Goal: Task Accomplishment & Management: Complete application form

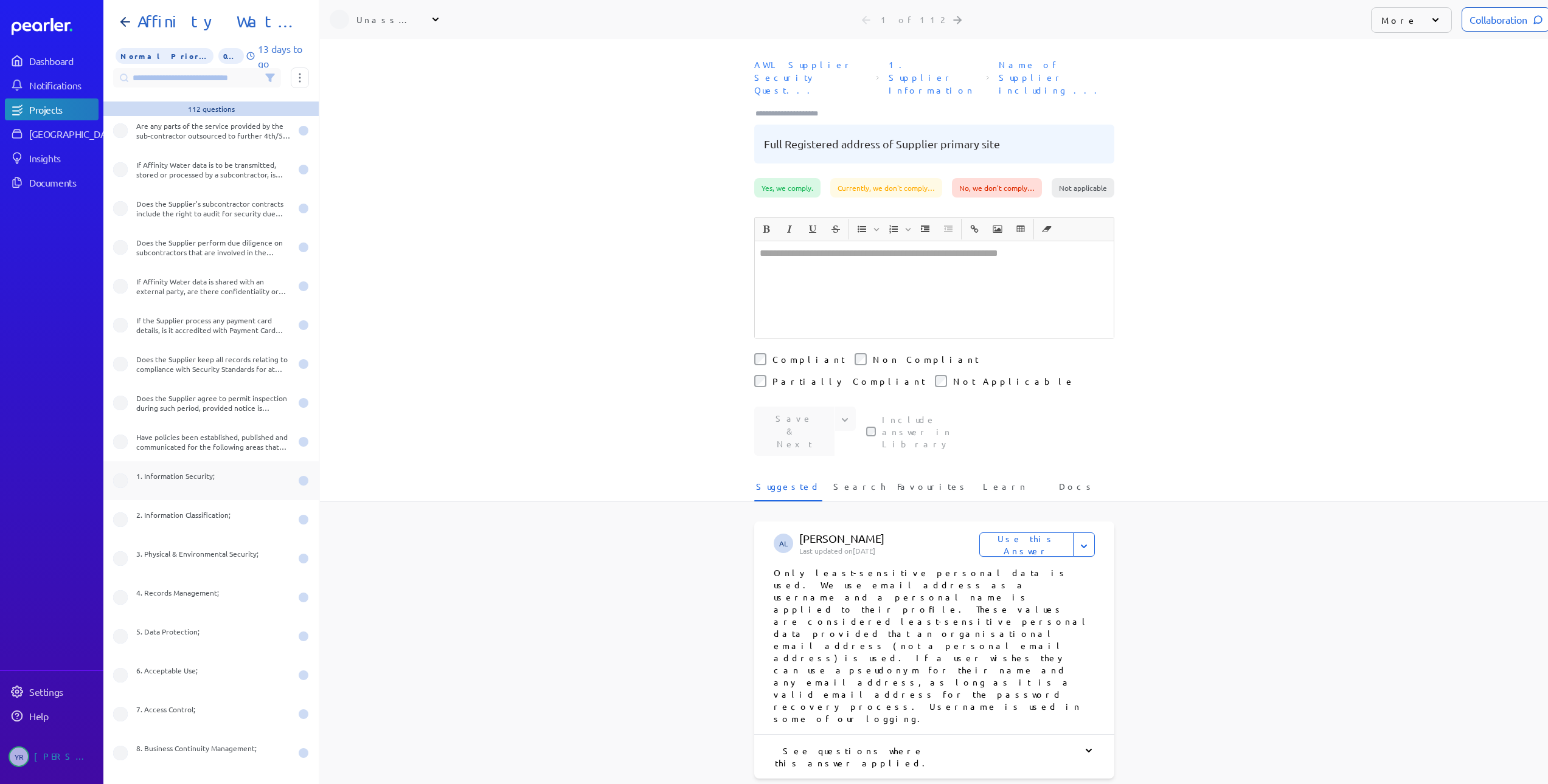
scroll to position [1388, 0]
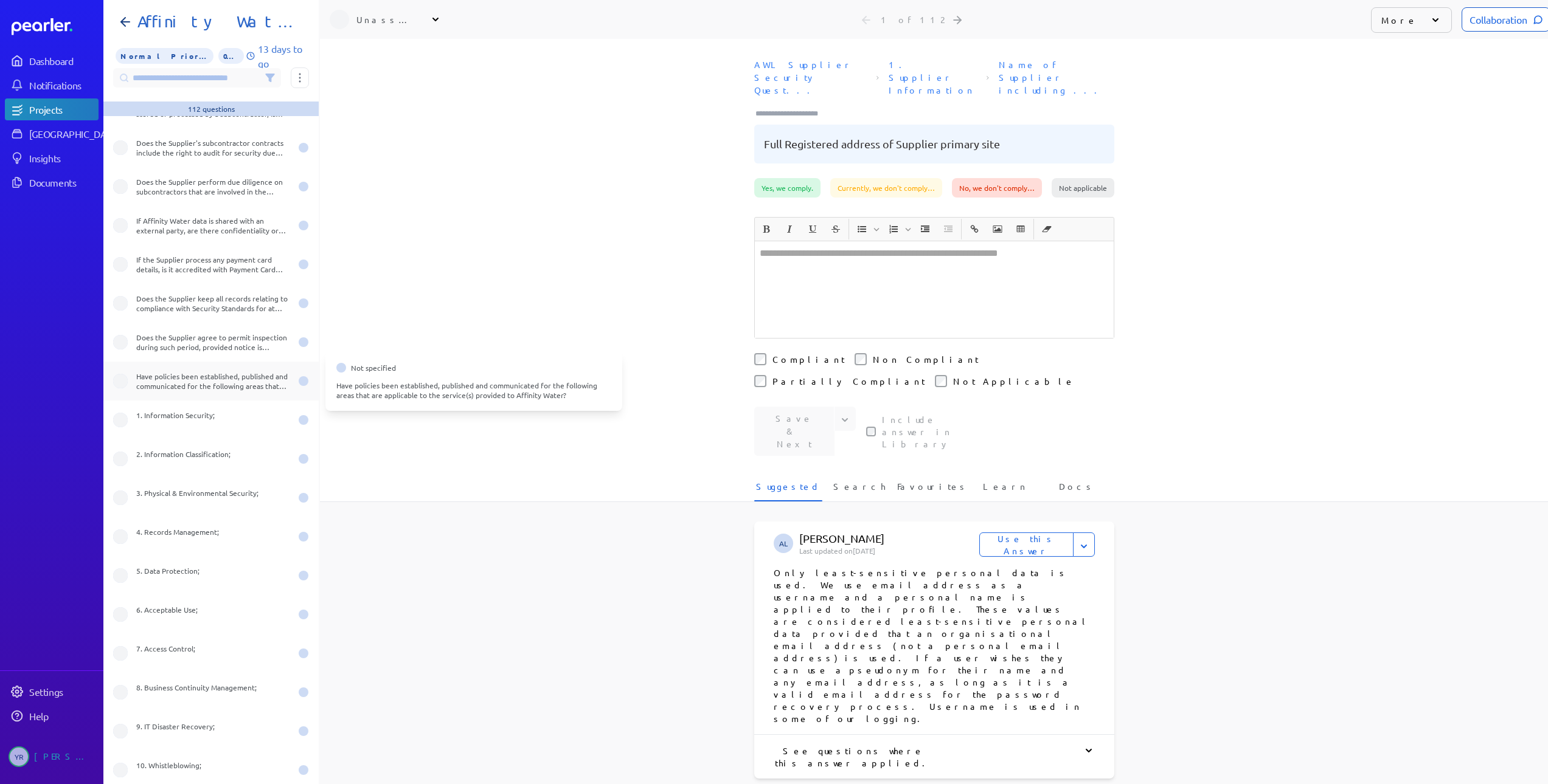
click at [193, 391] on div "Have policies been established, published and communicated for the following ar…" at bounding box center [211, 381] width 216 height 39
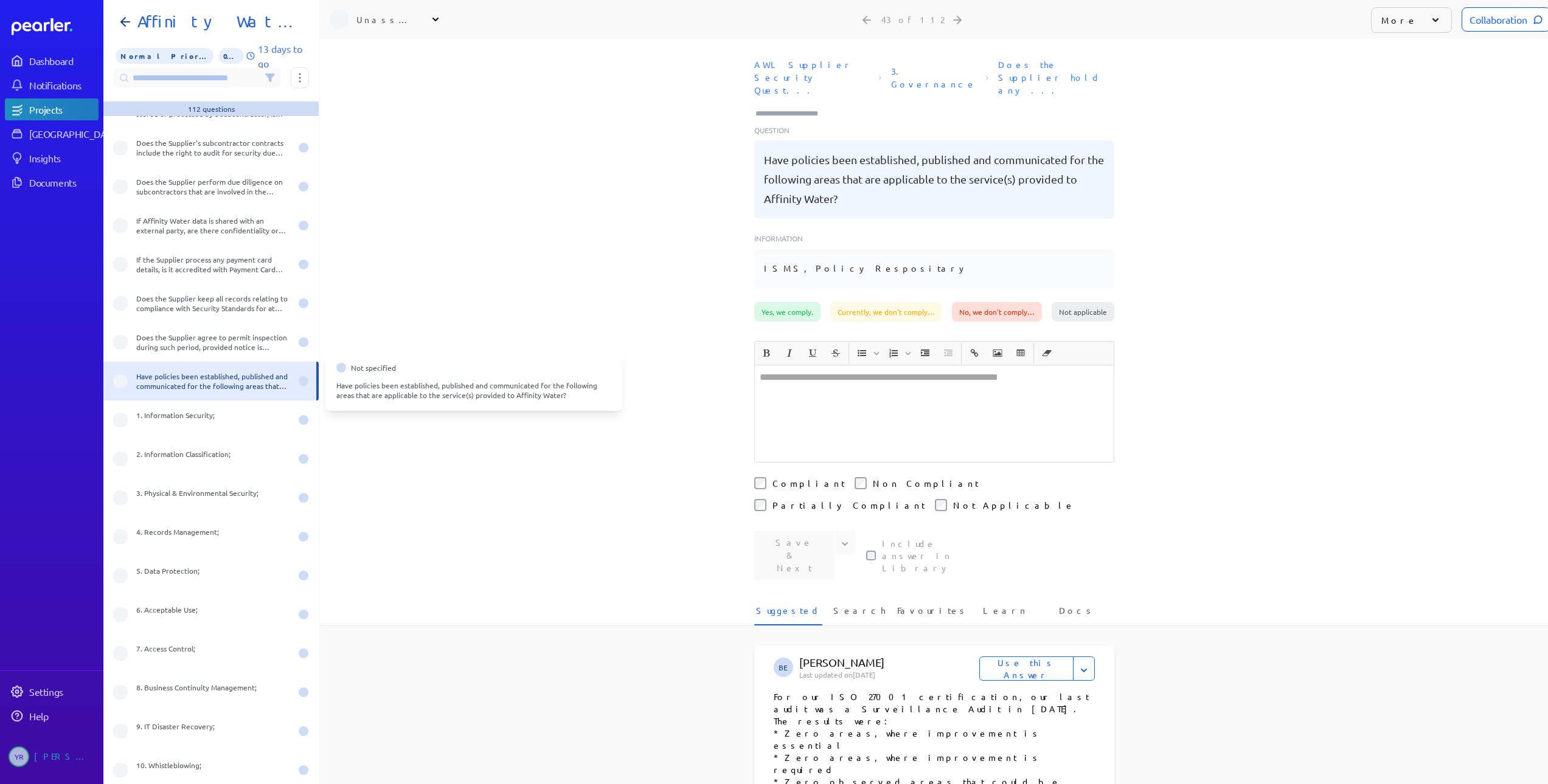
drag, startPoint x: 232, startPoint y: 382, endPoint x: 885, endPoint y: 175, distance: 685.0
click at [885, 175] on pre "Have policies been established, published and communicated for the following ar…" at bounding box center [934, 179] width 341 height 59
click at [863, 176] on pre "Have policies been established, published and communicated for the following ar…" at bounding box center [934, 179] width 341 height 59
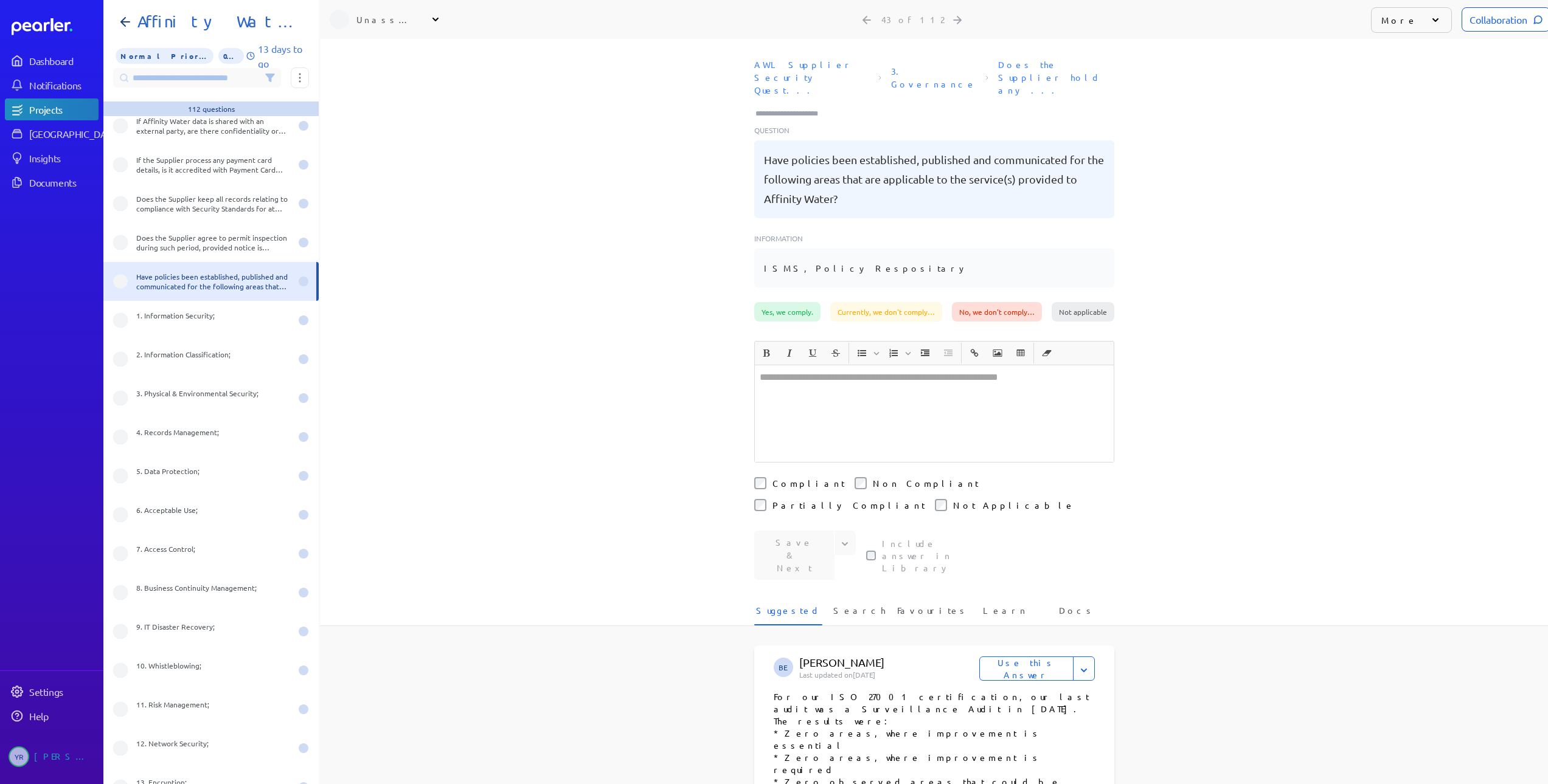
scroll to position [1509, 0]
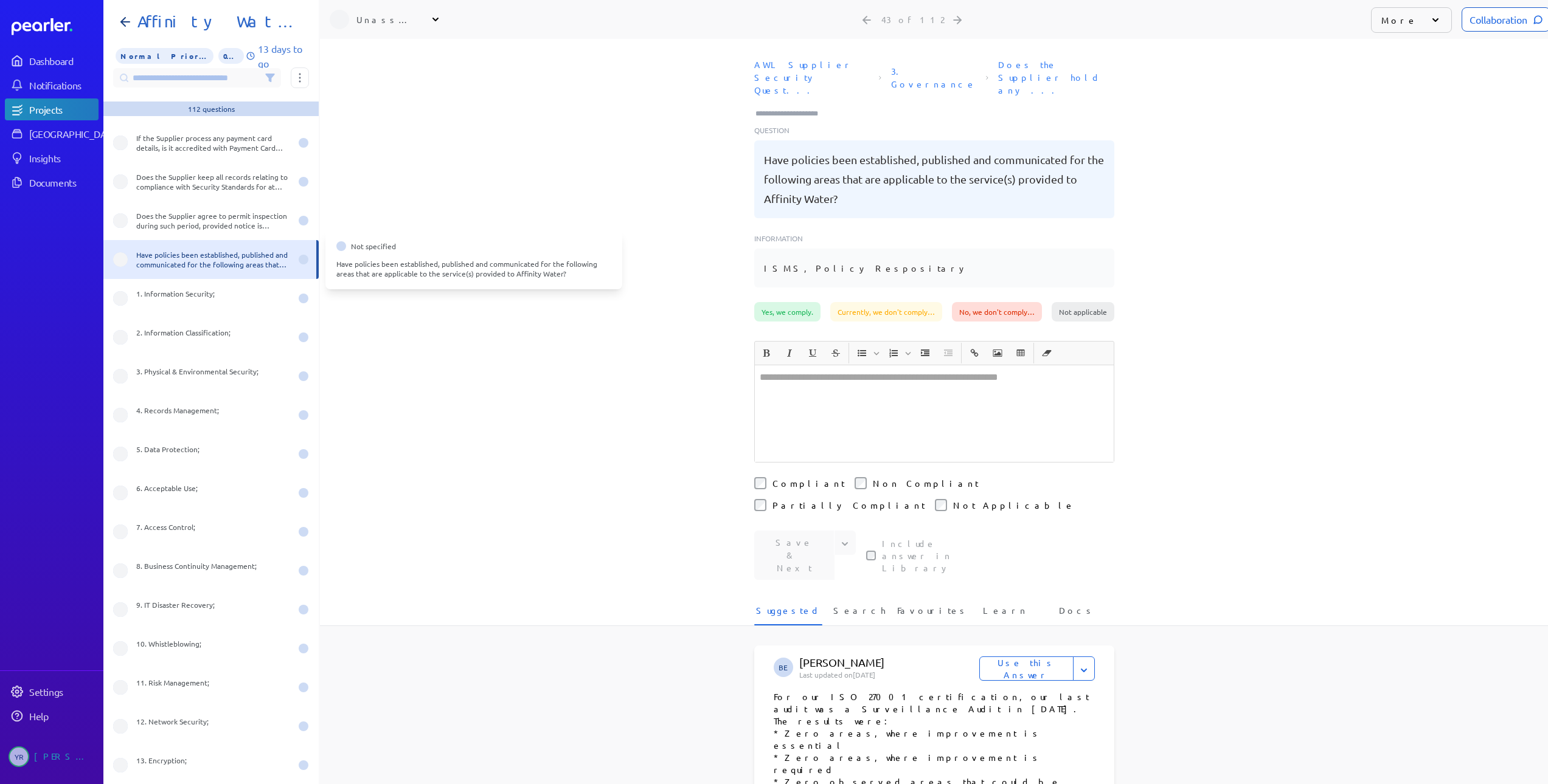
click at [226, 268] on div "Have policies been established, published and communicated for the following ar…" at bounding box center [213, 259] width 154 height 19
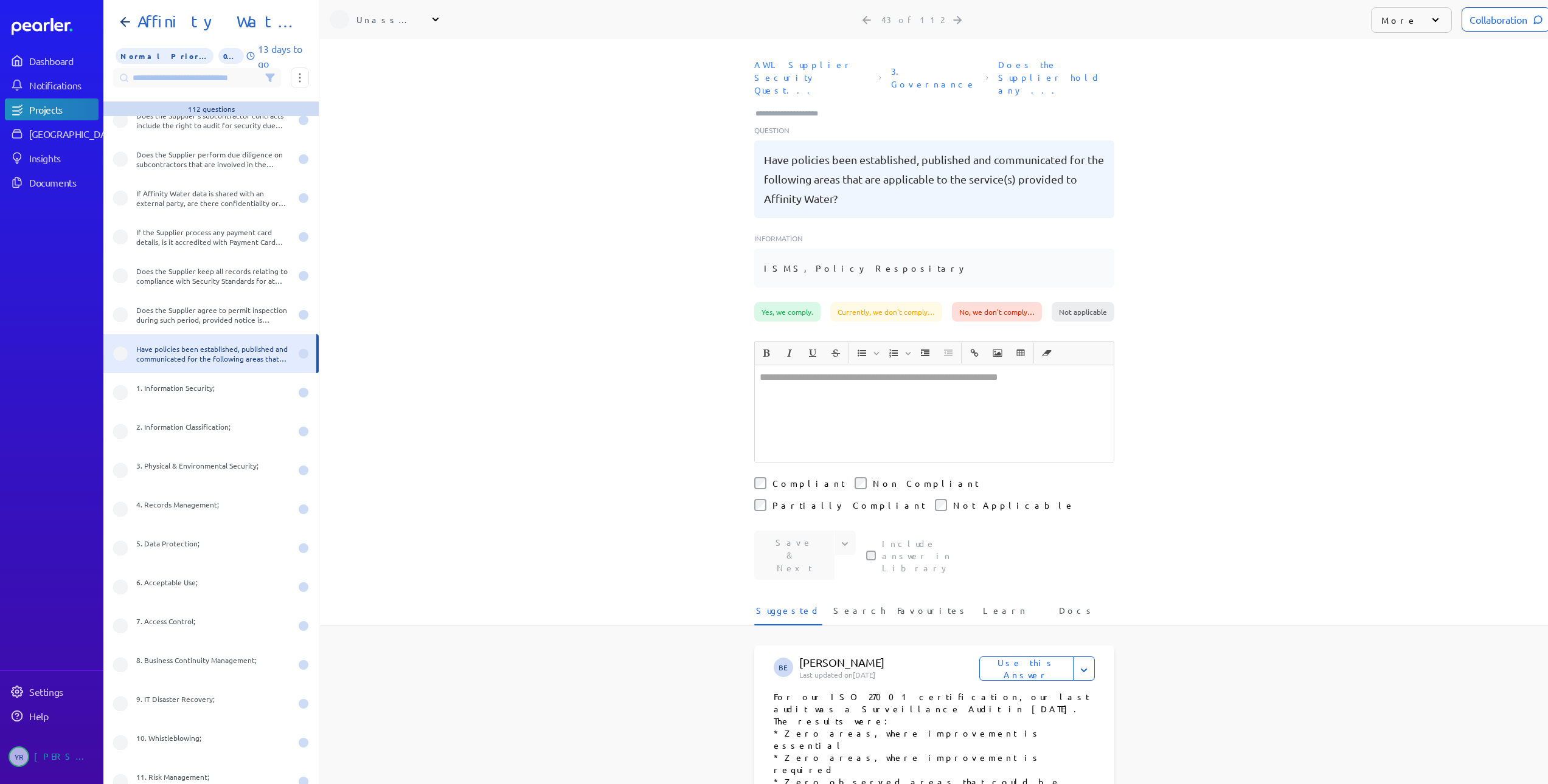
scroll to position [1388, 0]
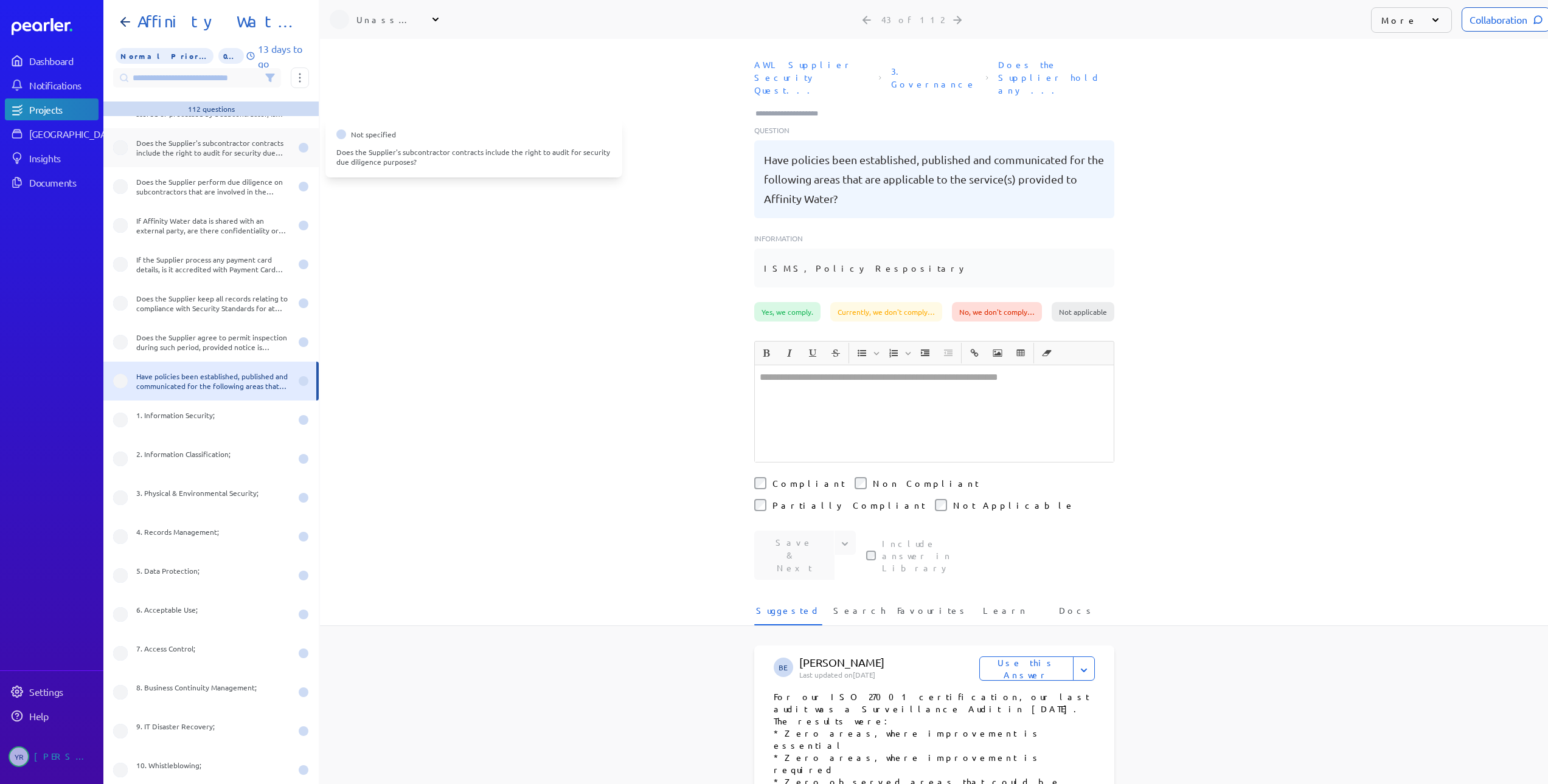
click at [189, 149] on div "Does the Supplier's subcontractor contracts include the right to audit for secu…" at bounding box center [213, 148] width 154 height 19
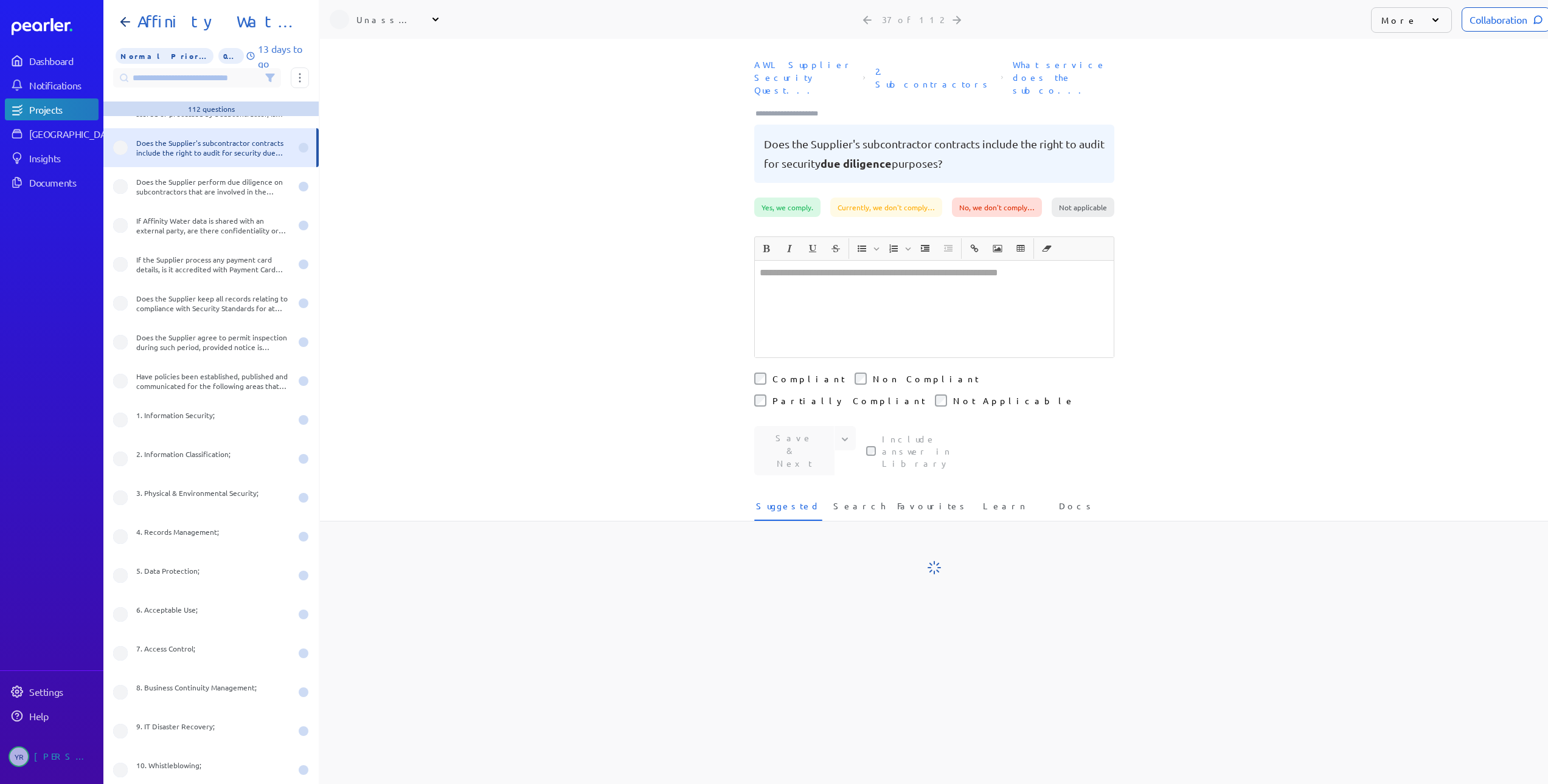
click at [189, 149] on div "Does the Supplier's subcontractor contracts include the right to audit for secu…" at bounding box center [213, 148] width 154 height 19
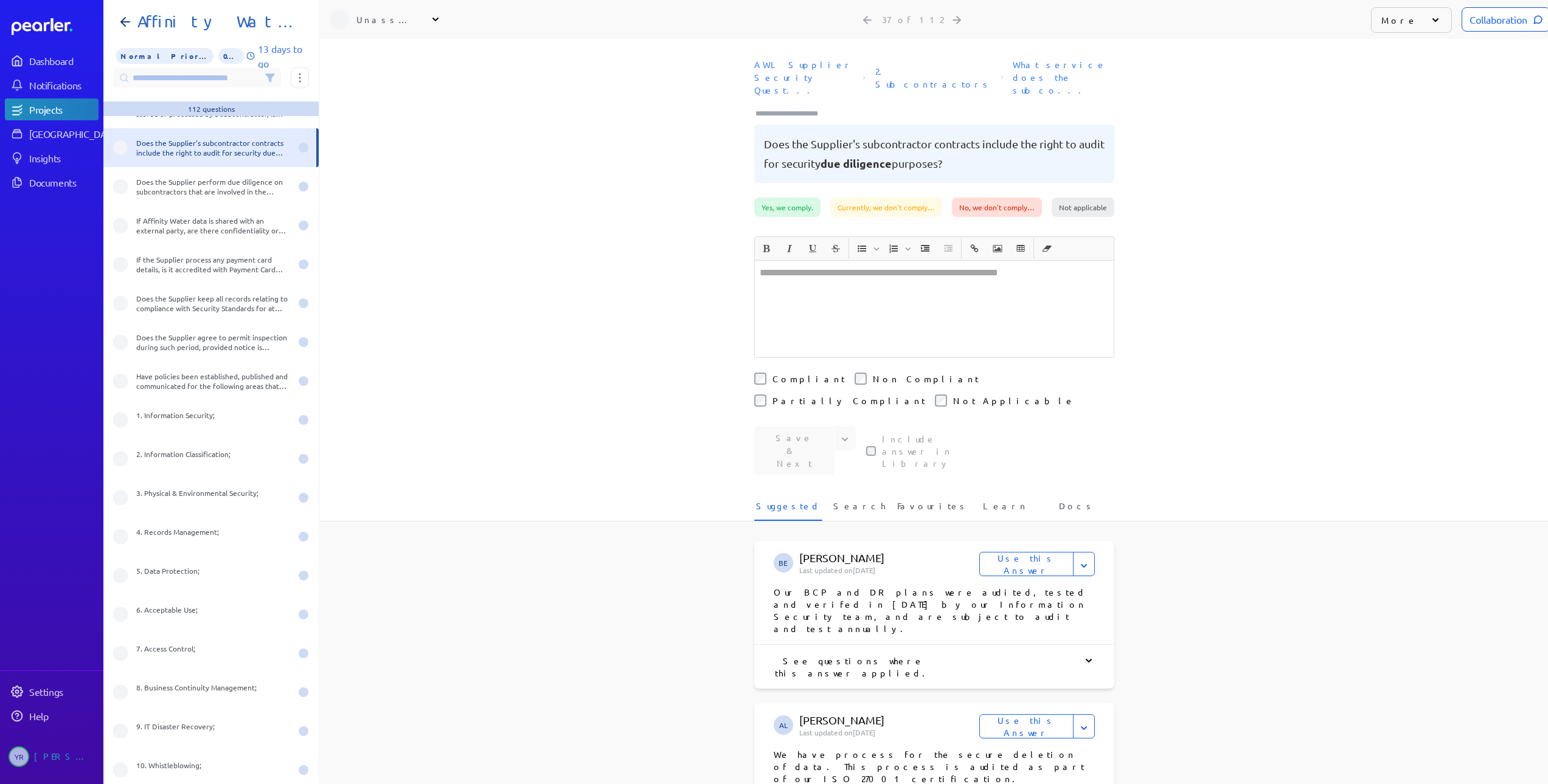
click at [189, 149] on div "Does the Supplier's subcontractor contracts include the right to audit for secu…" at bounding box center [213, 148] width 154 height 19
click at [1035, 134] on pre "Does the Supplier's subcontractor contracts include the right to audit for secu…" at bounding box center [934, 153] width 341 height 39
drag, startPoint x: 1029, startPoint y: 130, endPoint x: 509, endPoint y: 169, distance: 521.5
click at [509, 169] on div "AWL Supplier Security Quest... 2. Subcontractors What service does the subco...…" at bounding box center [933, 126] width 1227 height 144
click at [189, 389] on div "Have policies been established, published and communicated for the following ar…" at bounding box center [213, 381] width 154 height 19
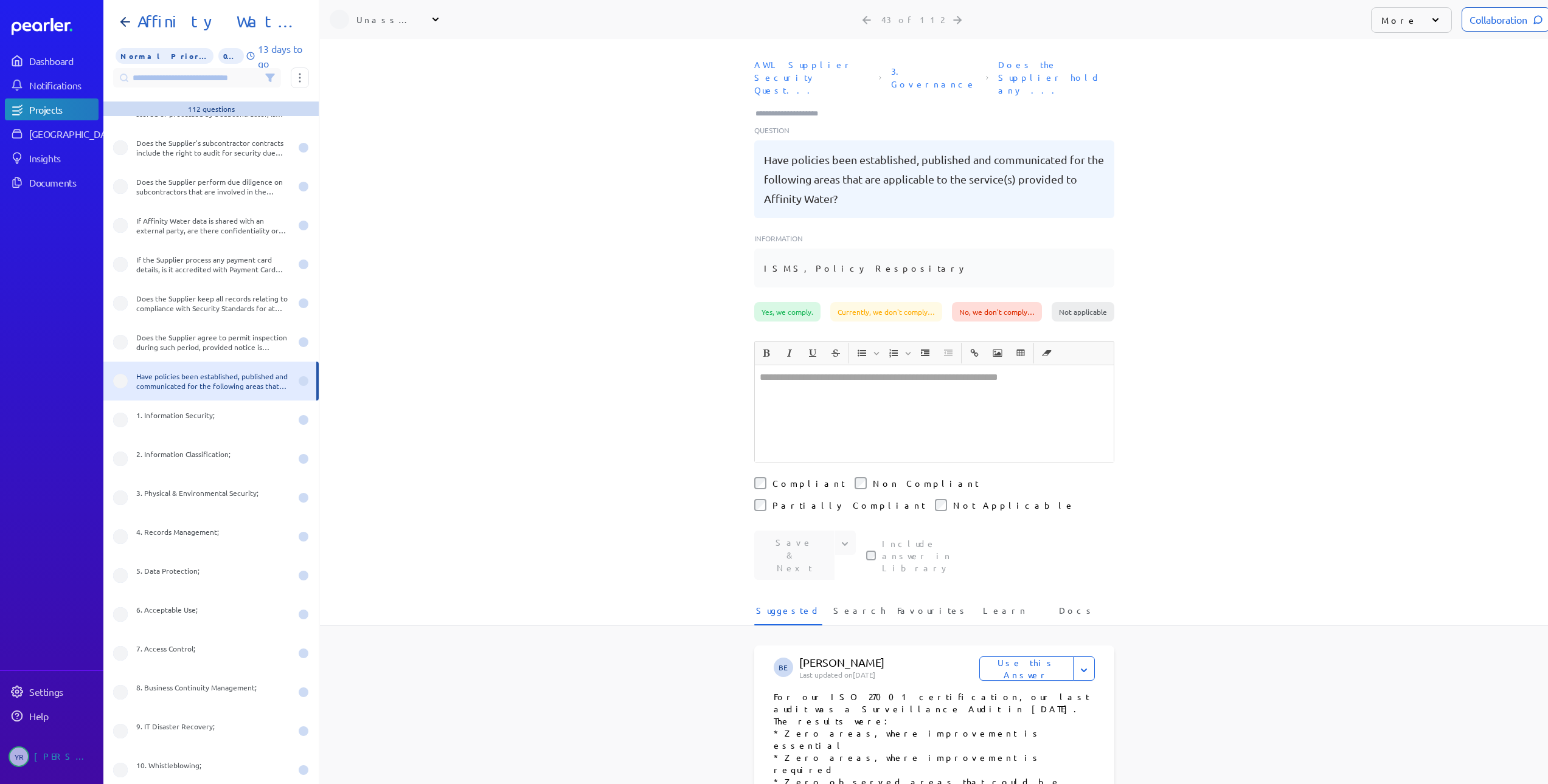
click at [872, 156] on pre "Have policies been established, published and communicated for the following ar…" at bounding box center [934, 179] width 341 height 59
click at [852, 171] on pre "Have policies been established, published and communicated for the following ar…" at bounding box center [934, 179] width 341 height 59
click at [1398, 23] on p "More" at bounding box center [1399, 20] width 36 height 12
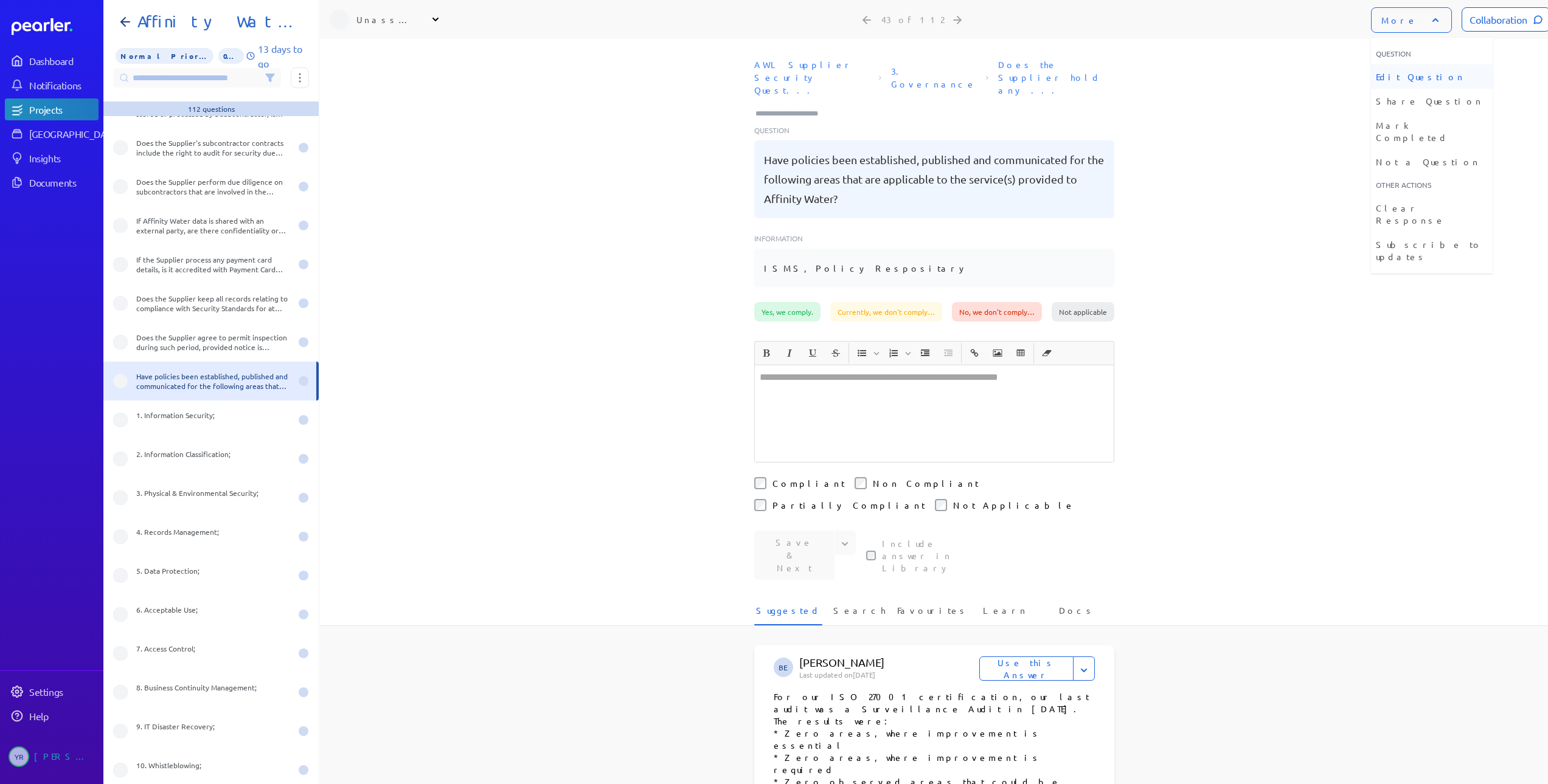
click at [1415, 78] on li "Edit Question" at bounding box center [1431, 76] width 122 height 24
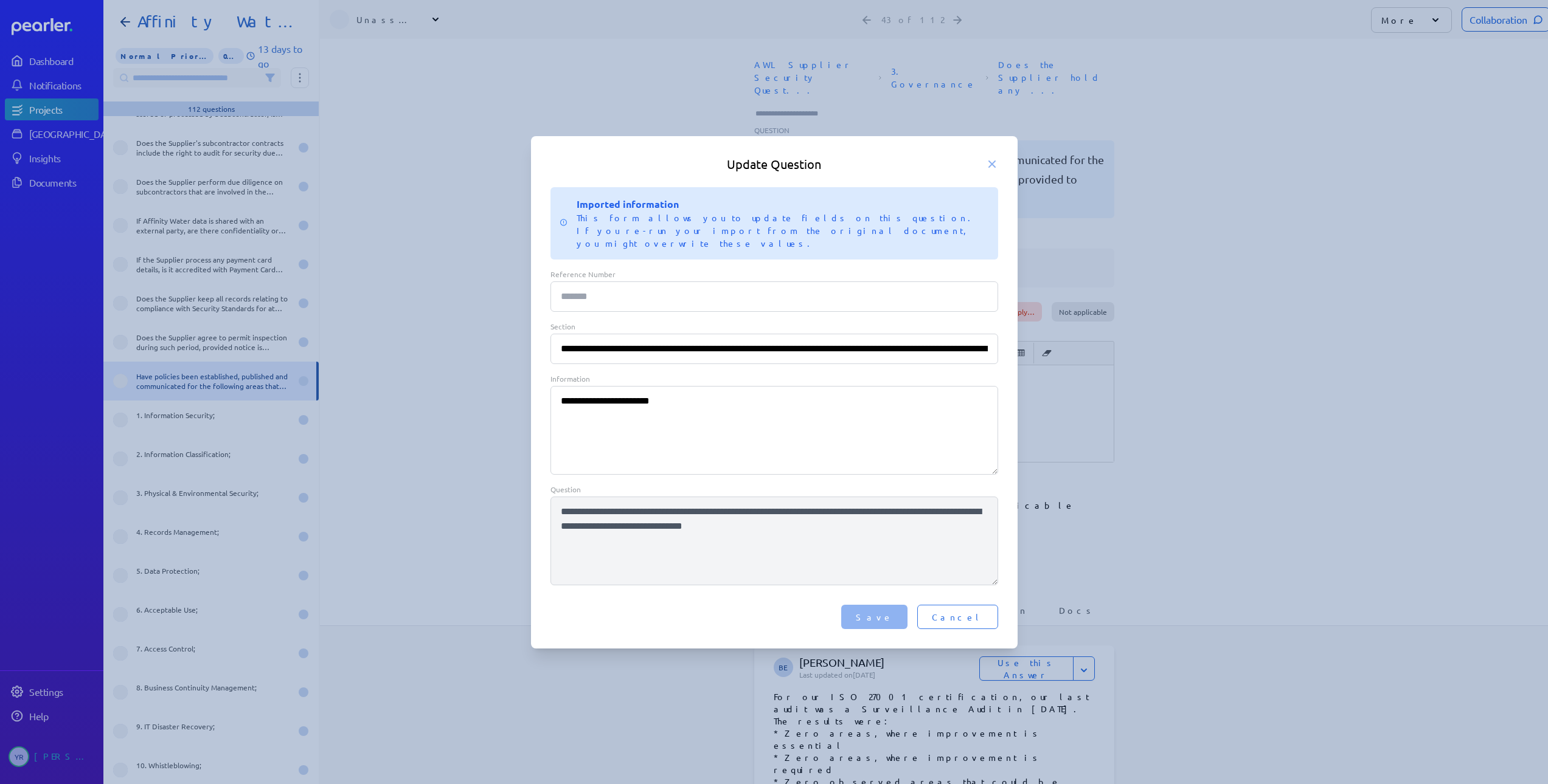
click at [743, 413] on textarea "**********" at bounding box center [774, 430] width 447 height 89
click at [856, 343] on input "**********" at bounding box center [774, 349] width 447 height 30
drag, startPoint x: 927, startPoint y: 345, endPoint x: 1052, endPoint y: 349, distance: 125.1
click at [1050, 346] on div "**********" at bounding box center [774, 392] width 1548 height 784
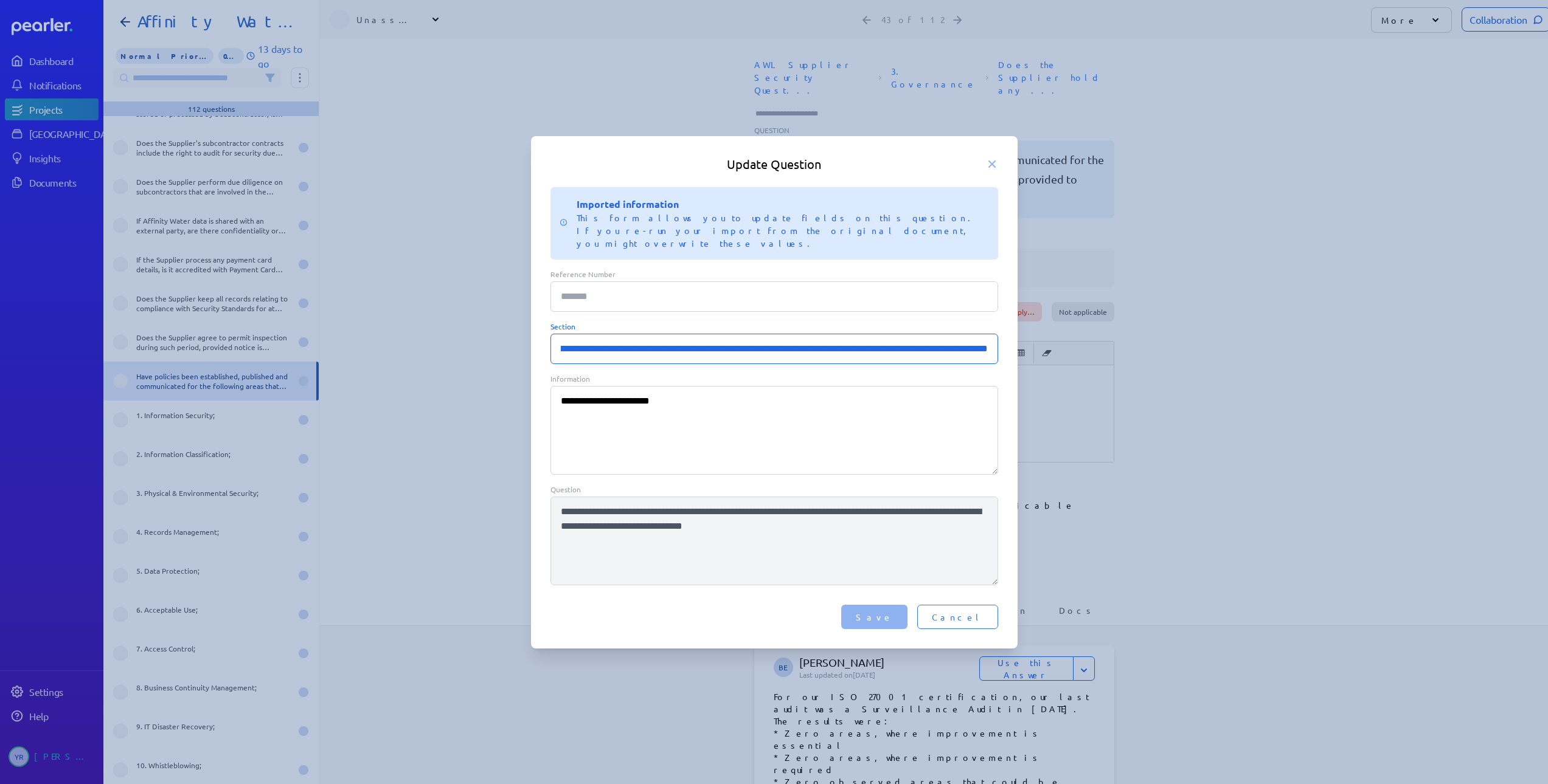
click at [987, 341] on input "**********" at bounding box center [774, 349] width 447 height 30
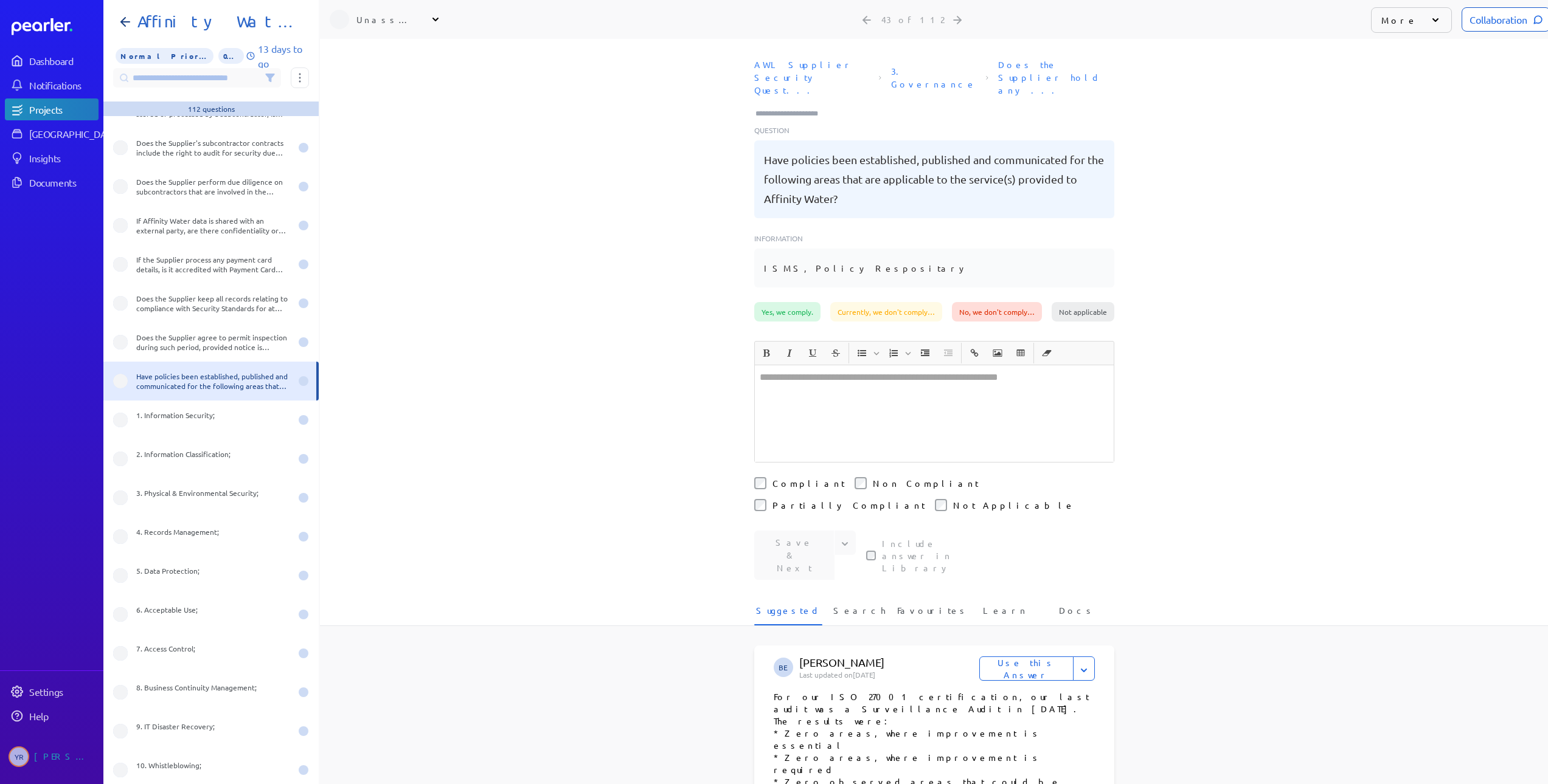
click at [865, 176] on pre "Have policies been established, published and communicated for the following ar…" at bounding box center [934, 179] width 341 height 59
click at [1387, 24] on p "More" at bounding box center [1399, 20] width 36 height 12
click at [1383, 14] on p "More" at bounding box center [1399, 20] width 36 height 12
click at [1415, 80] on li "Edit Question" at bounding box center [1431, 76] width 122 height 24
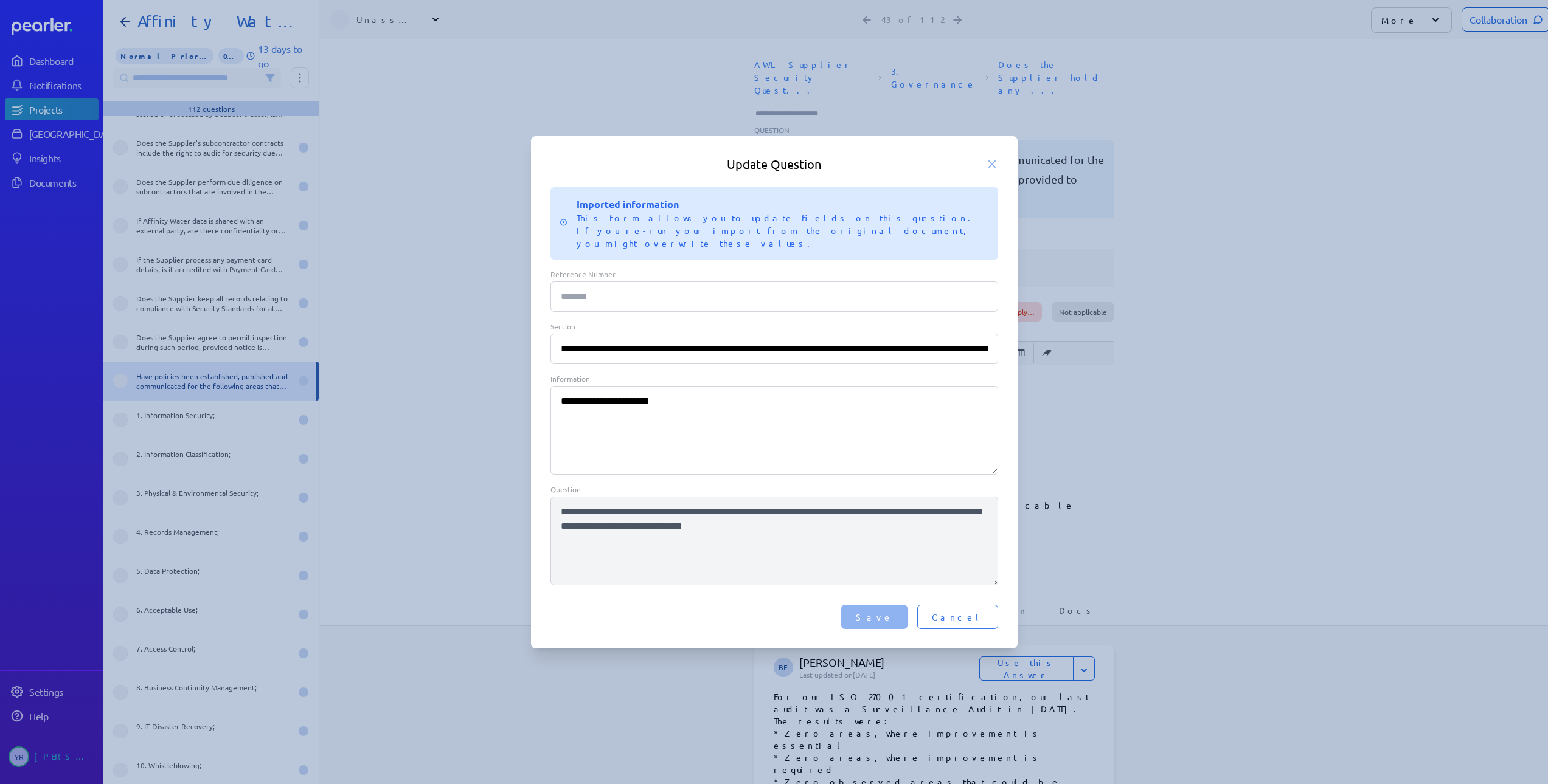
click at [682, 339] on input "**********" at bounding box center [774, 349] width 447 height 30
drag, startPoint x: 923, startPoint y: 348, endPoint x: 1068, endPoint y: 346, distance: 145.0
click at [1068, 346] on div "**********" at bounding box center [774, 392] width 1548 height 784
click at [988, 344] on input "**********" at bounding box center [774, 349] width 447 height 30
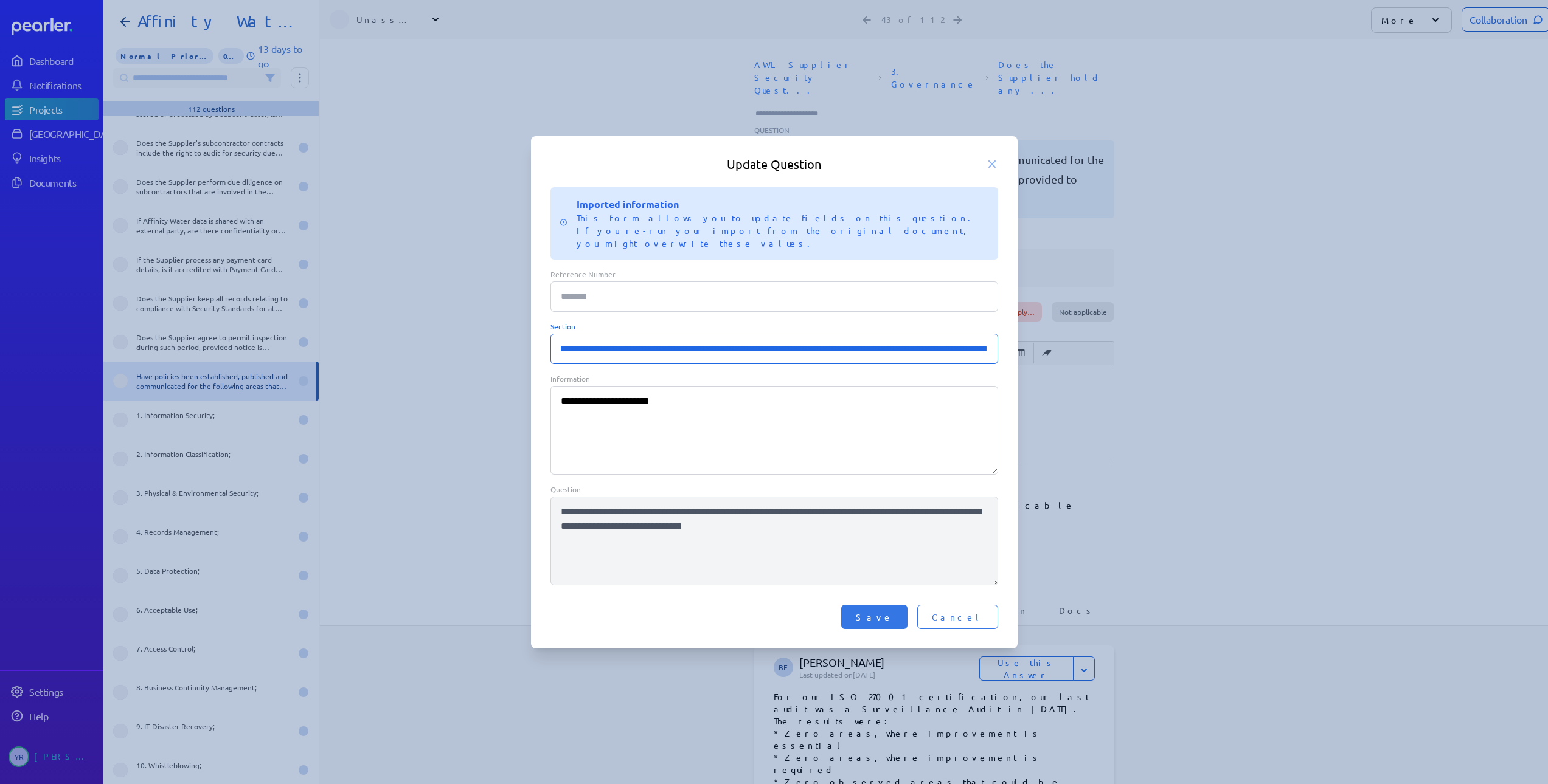
type input "**********"
drag, startPoint x: 653, startPoint y: 348, endPoint x: 647, endPoint y: 345, distance: 6.7
click at [653, 348] on input "**********" at bounding box center [774, 349] width 447 height 30
click at [991, 170] on icon at bounding box center [992, 164] width 12 height 12
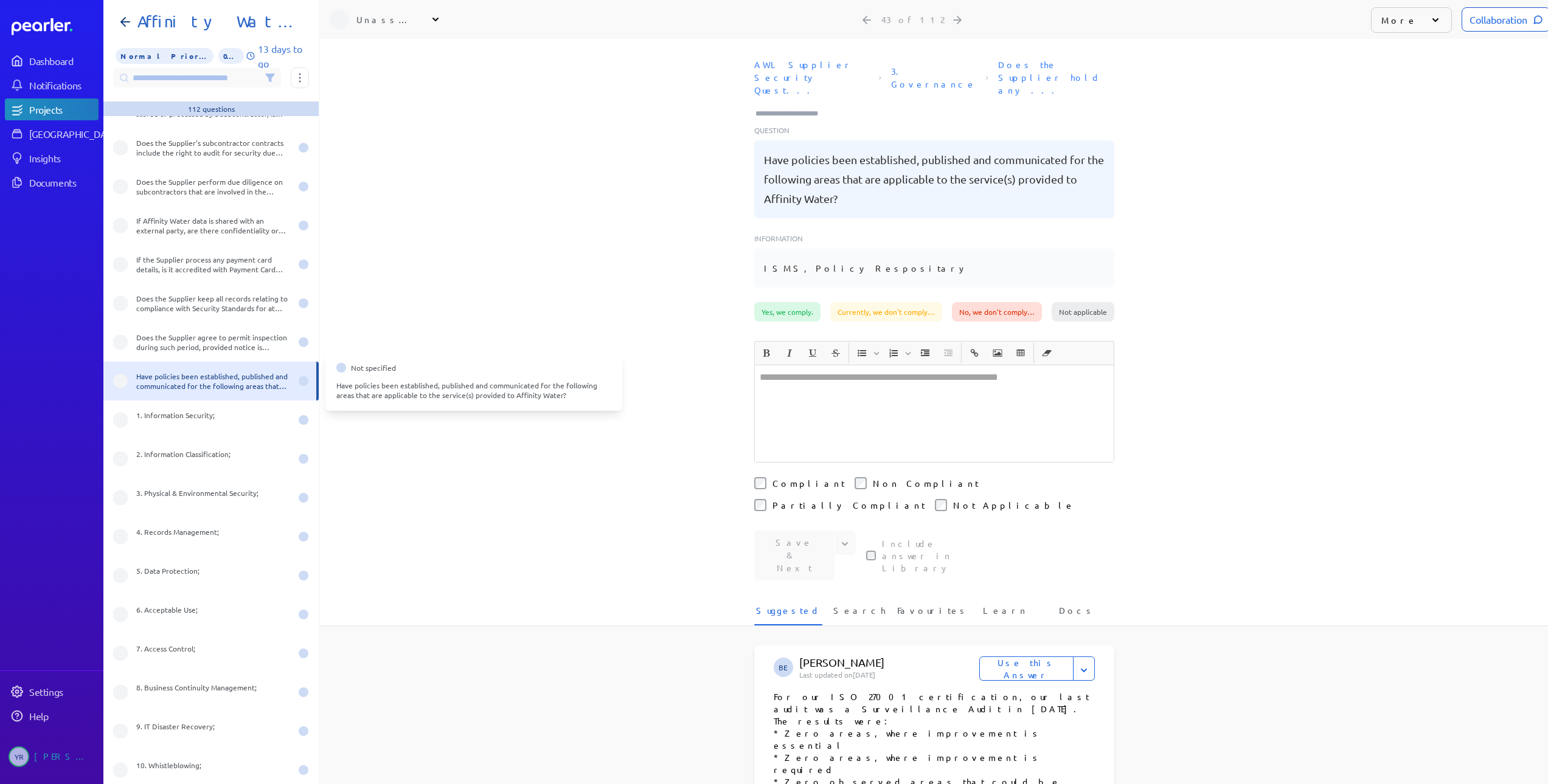
click at [243, 381] on div "Have policies been established, published and communicated for the following ar…" at bounding box center [213, 381] width 154 height 19
click at [1406, 22] on div "More" at bounding box center [1411, 20] width 81 height 25
click at [1408, 80] on li "Edit Question" at bounding box center [1431, 76] width 122 height 24
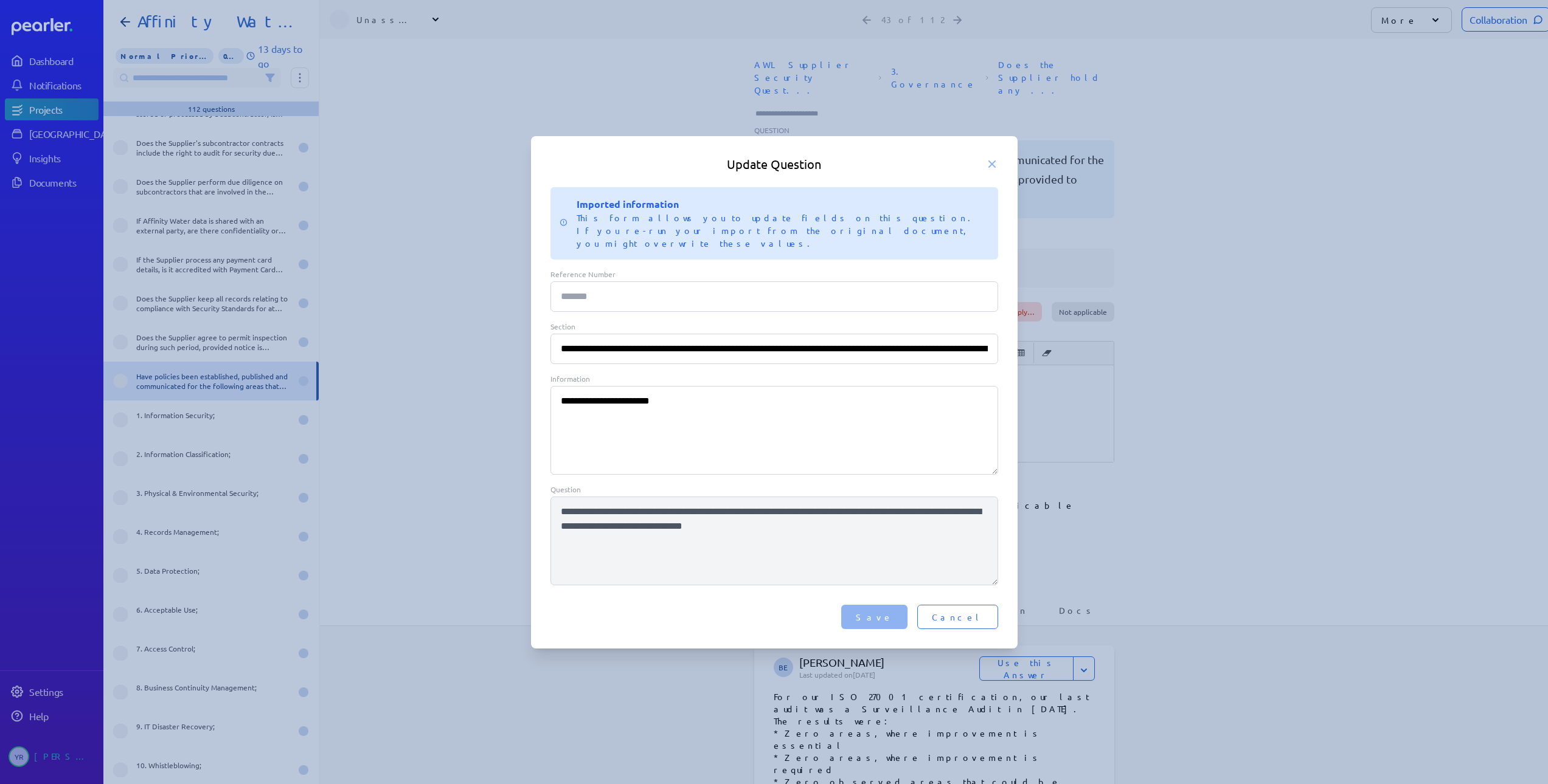
click at [649, 346] on input "**********" at bounding box center [774, 349] width 447 height 30
click at [993, 167] on icon at bounding box center [992, 164] width 12 height 12
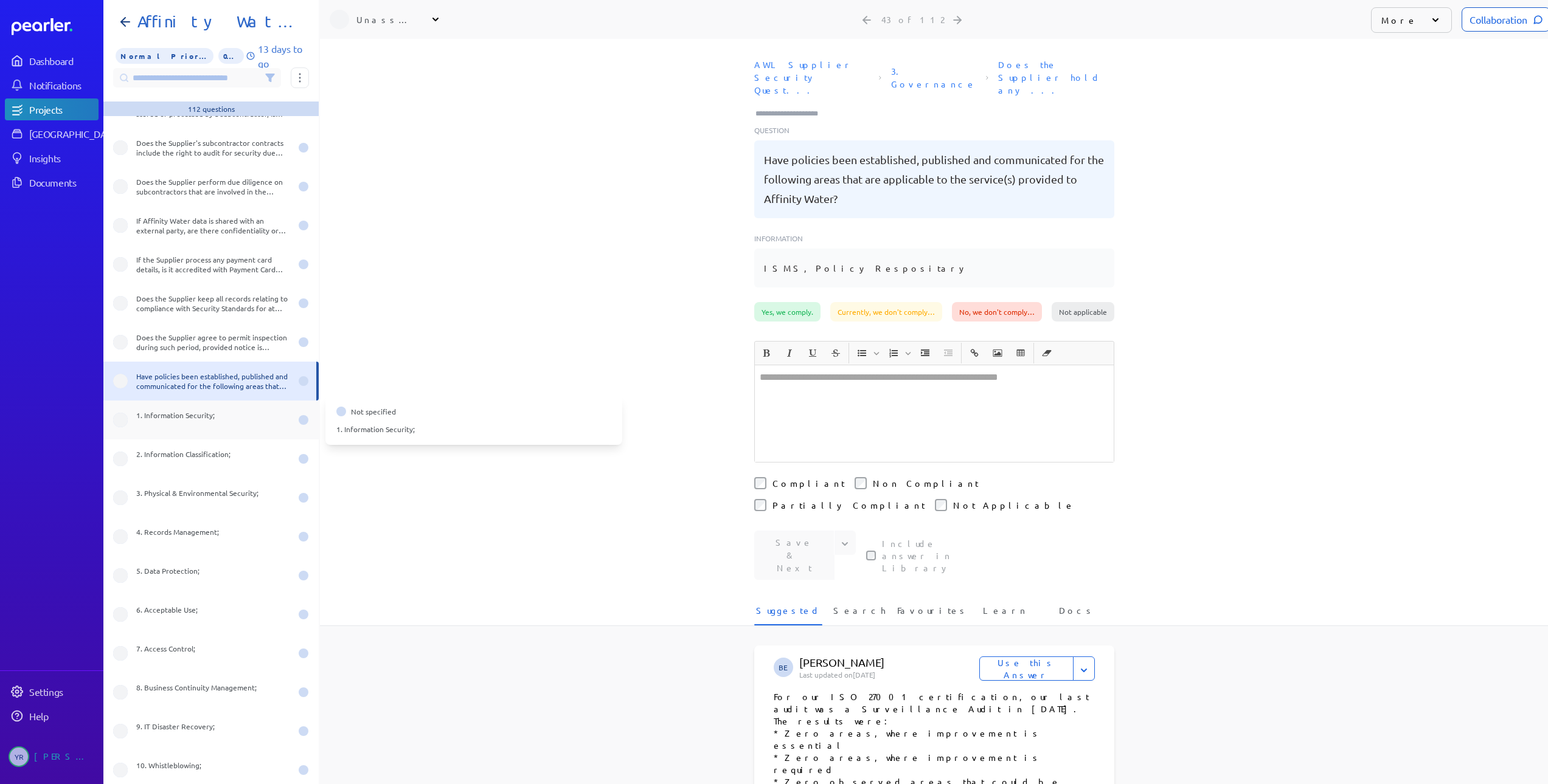
click at [214, 410] on div "1. Information Security;" at bounding box center [211, 420] width 216 height 39
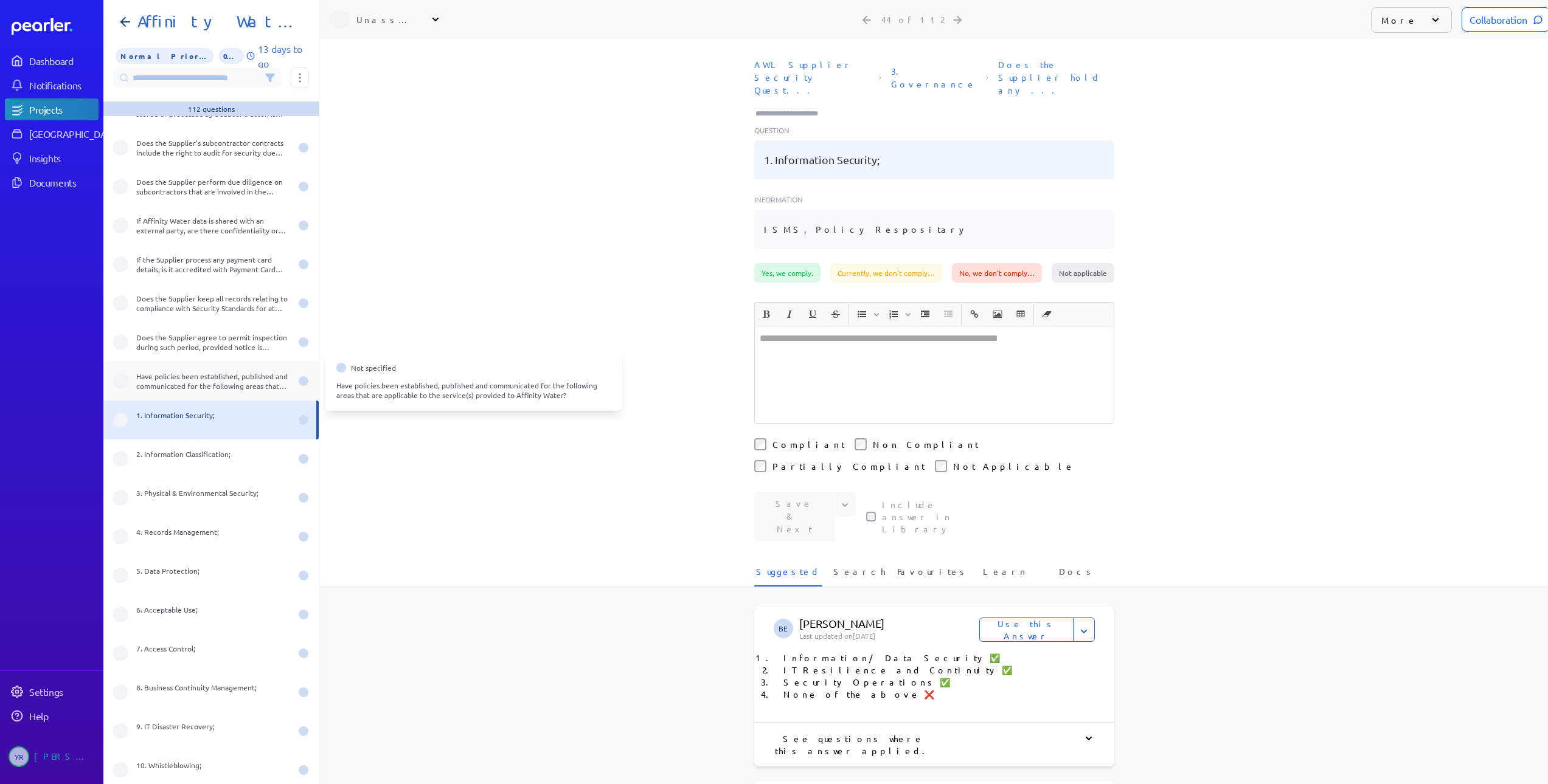
click at [169, 383] on div "Have policies been established, published and communicated for the following ar…" at bounding box center [213, 381] width 154 height 19
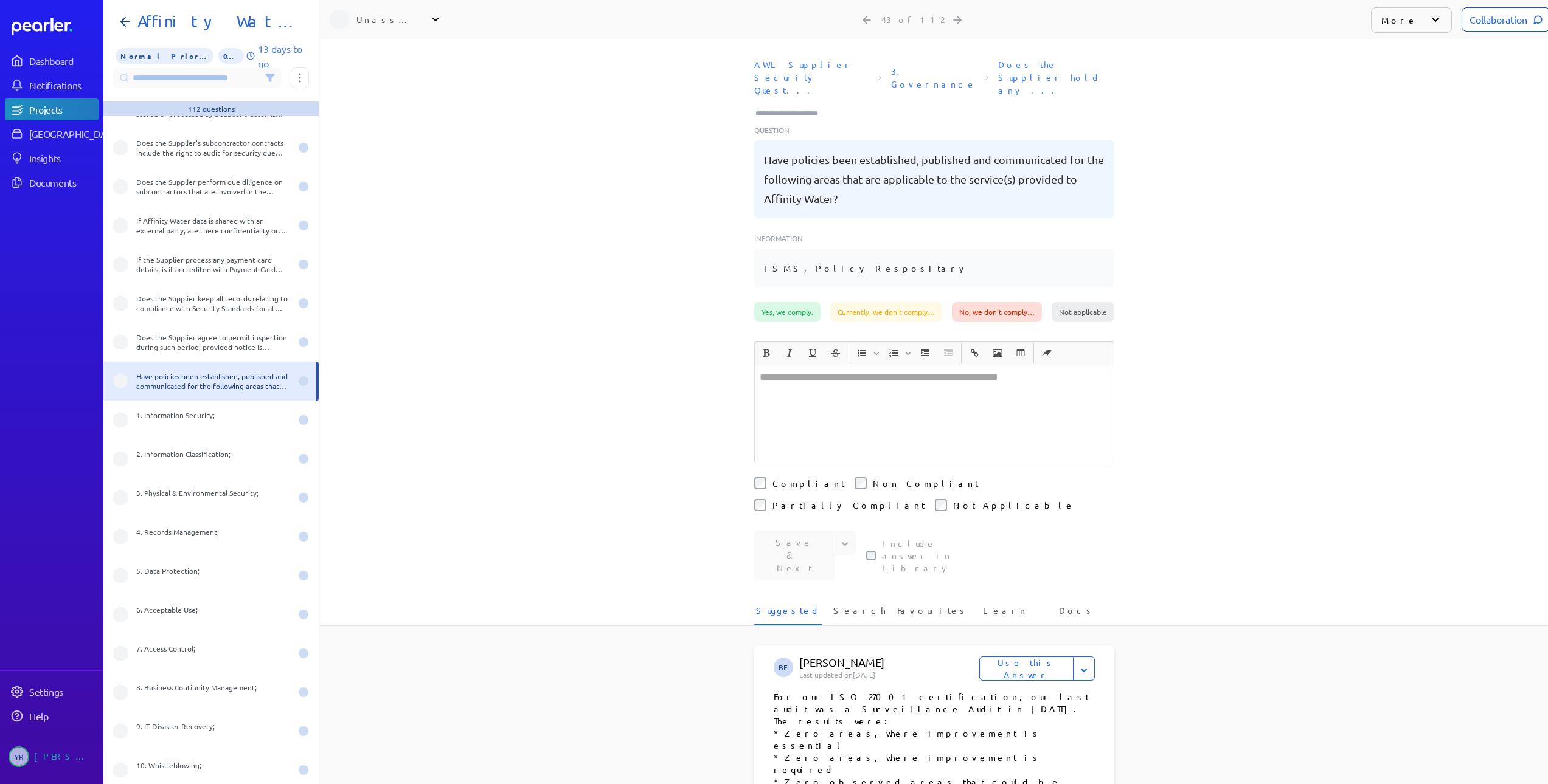
click at [169, 381] on div "Have policies been established, published and communicated for the following ar…" at bounding box center [213, 381] width 154 height 19
click at [1394, 30] on div "More" at bounding box center [1411, 20] width 81 height 25
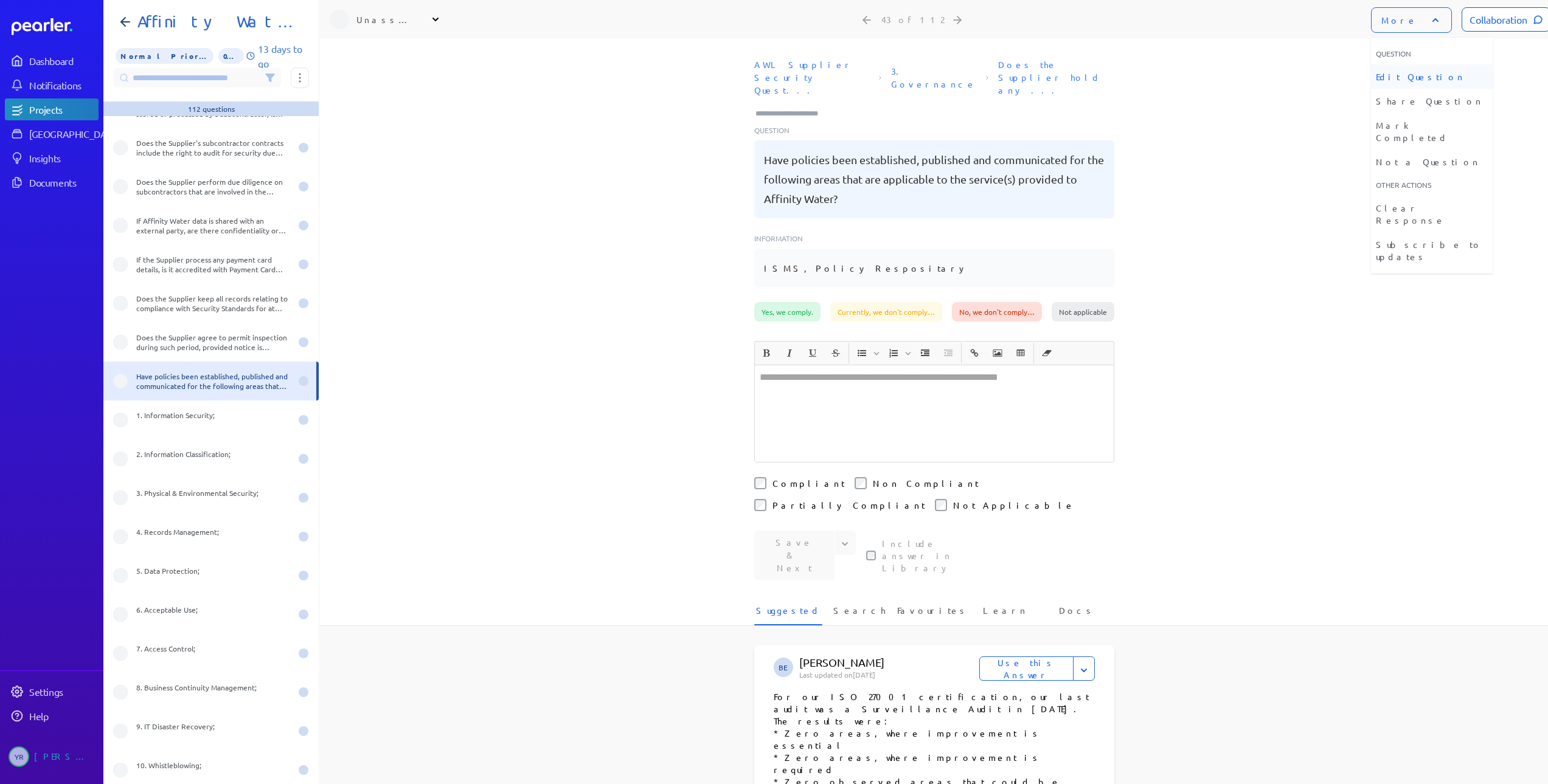
click at [1400, 76] on li "Edit Question" at bounding box center [1431, 76] width 122 height 24
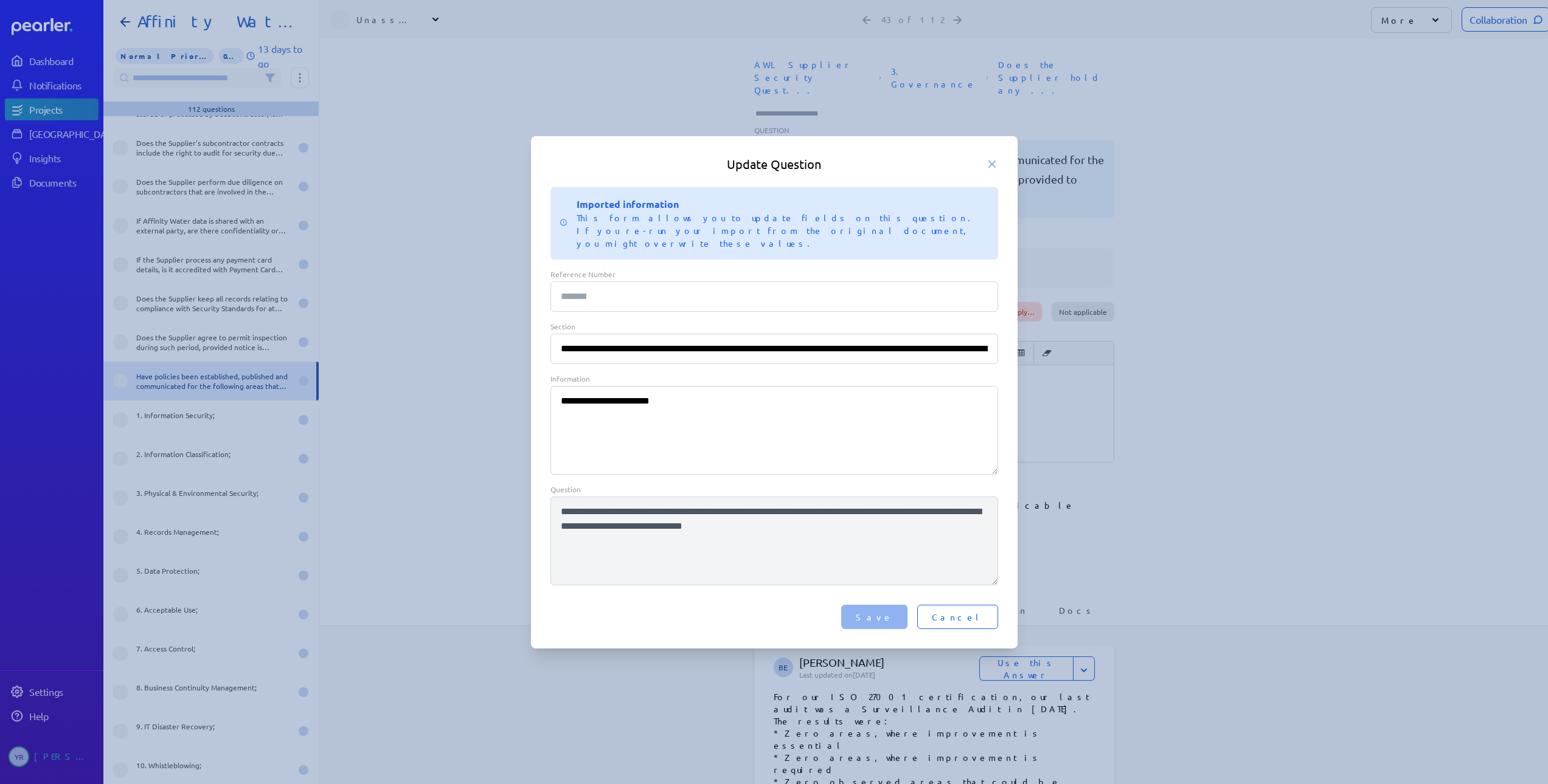
click at [981, 614] on span "Cancel" at bounding box center [957, 616] width 52 height 12
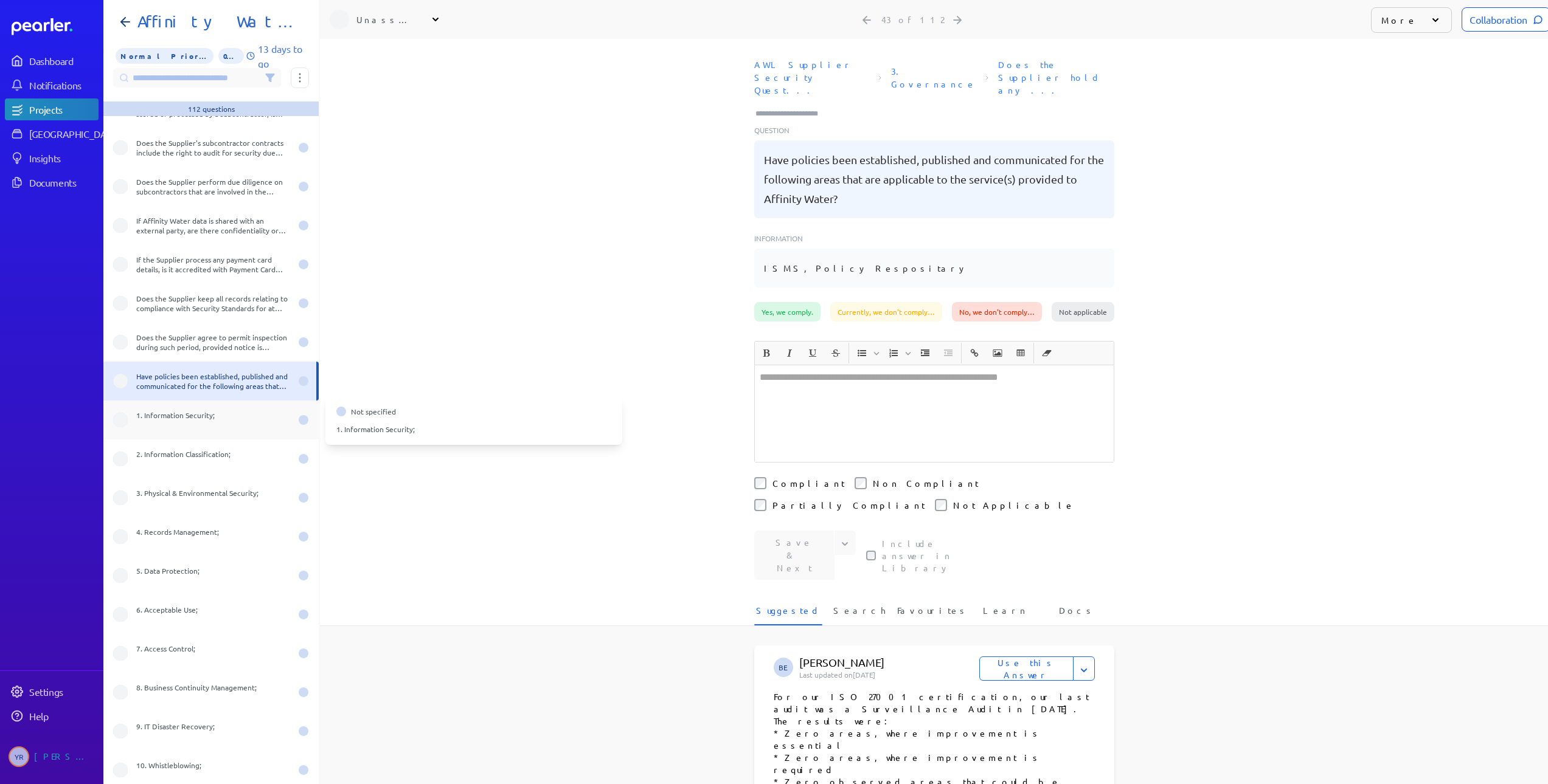
click at [177, 410] on div "1. Information Security;" at bounding box center [213, 419] width 154 height 19
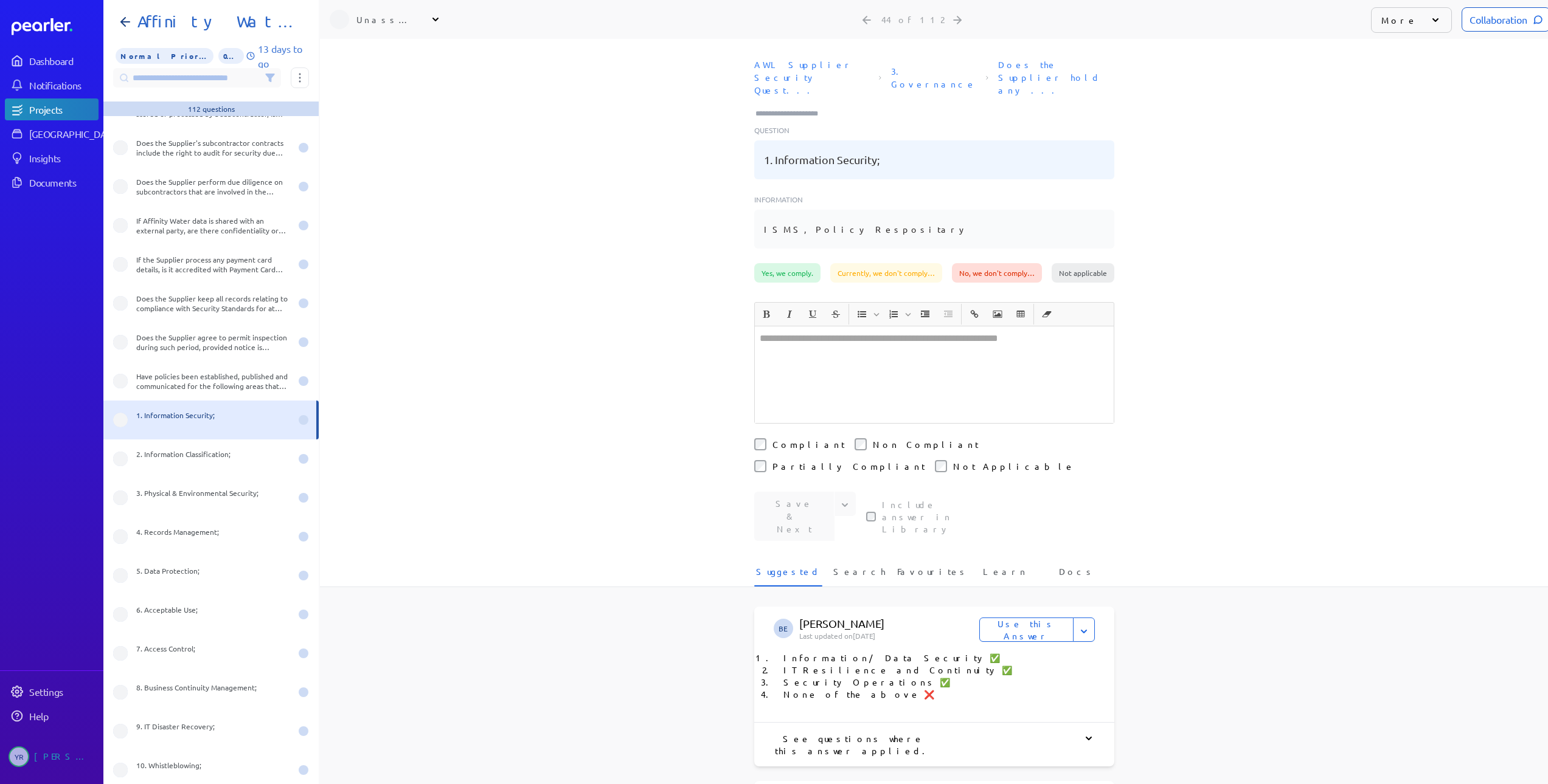
click at [1416, 30] on div "More" at bounding box center [1411, 20] width 81 height 25
click at [1405, 76] on li "Edit Question" at bounding box center [1431, 76] width 122 height 24
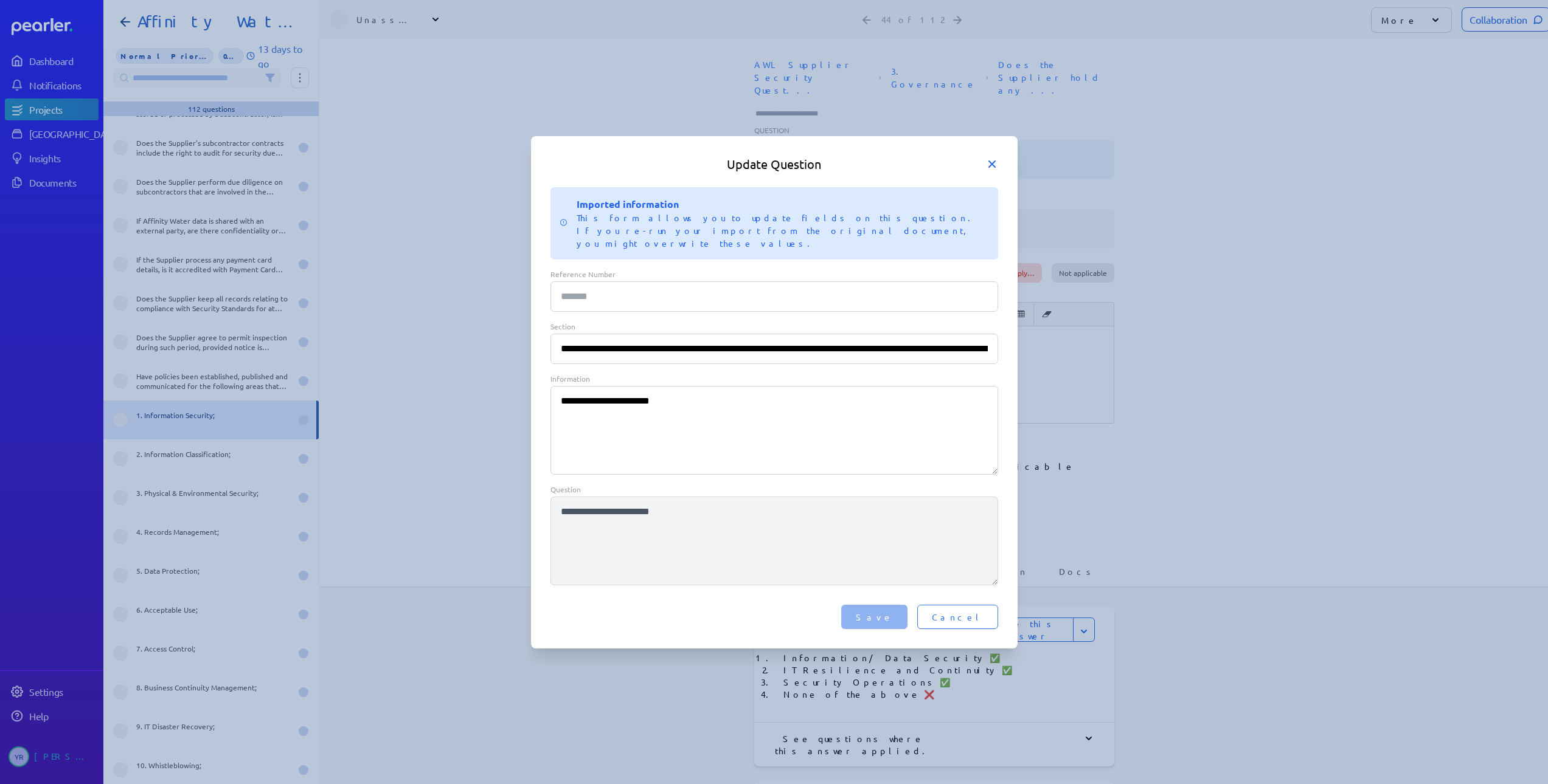
click at [994, 169] on icon at bounding box center [992, 164] width 12 height 12
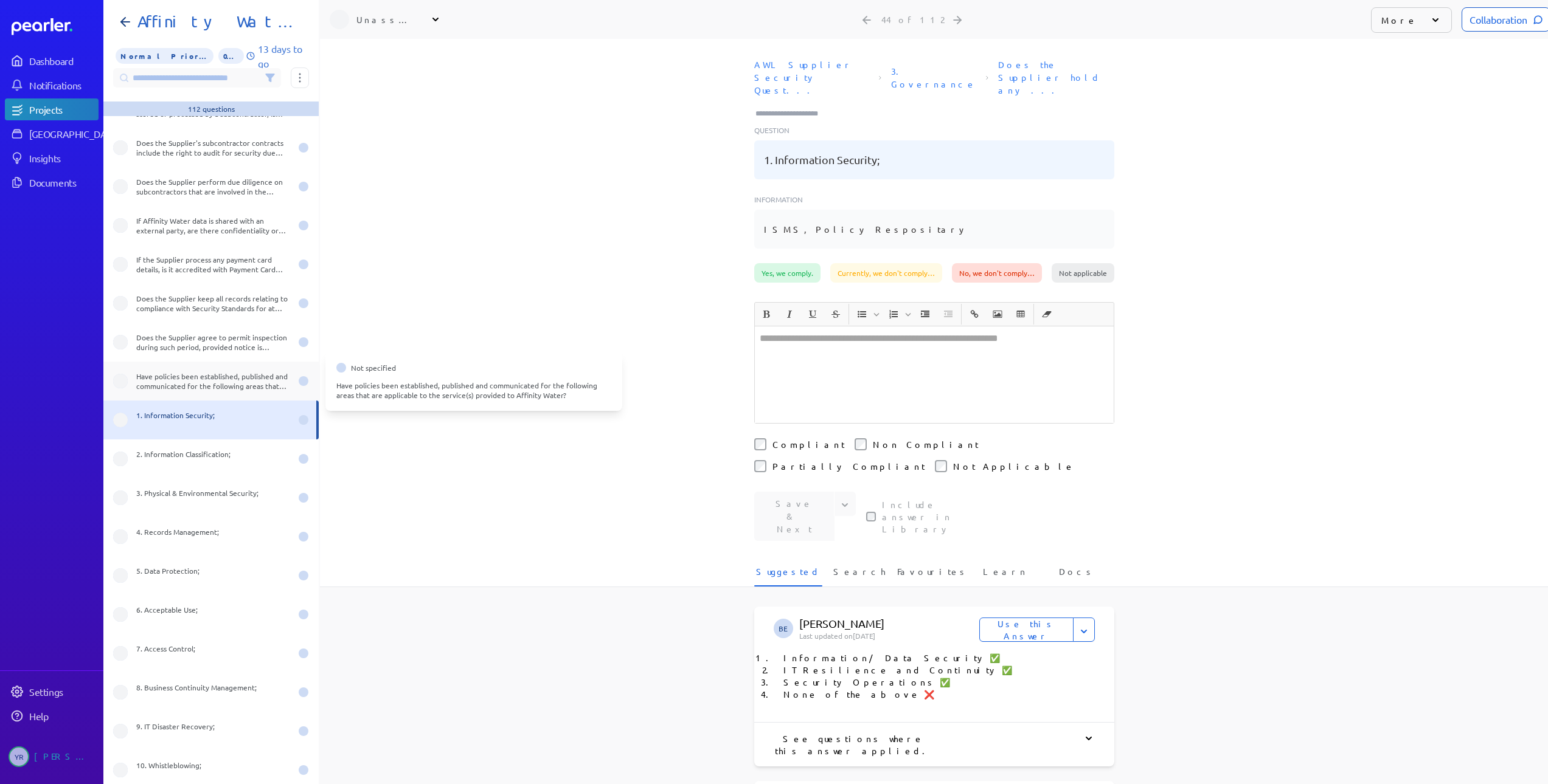
click at [149, 368] on div "Have policies been established, published and communicated for the following ar…" at bounding box center [211, 381] width 216 height 39
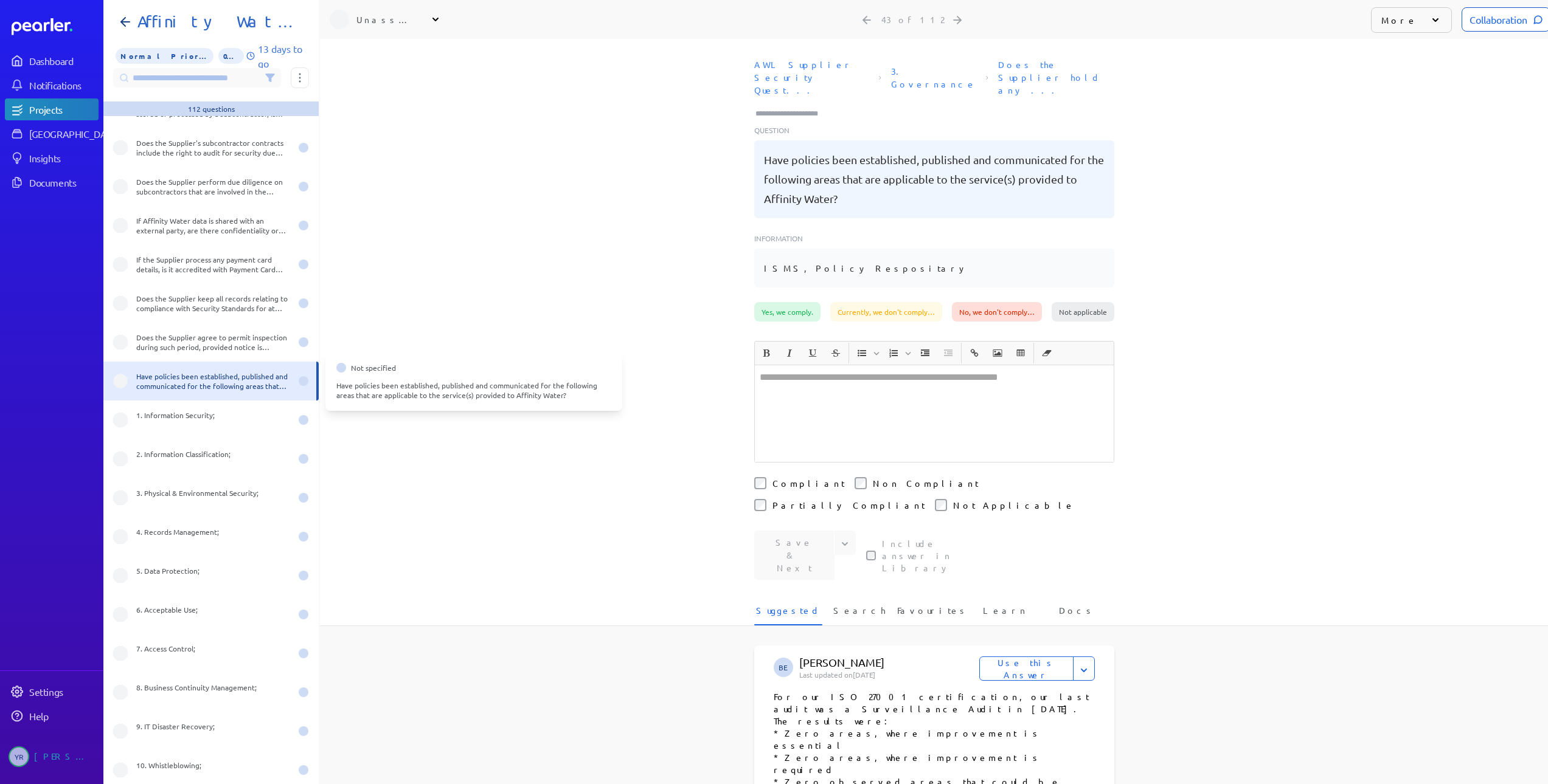
click at [216, 381] on div "Have policies been established, published and communicated for the following ar…" at bounding box center [213, 381] width 154 height 19
click at [1401, 27] on div "More" at bounding box center [1411, 20] width 81 height 25
click at [1400, 79] on li "Edit Question" at bounding box center [1431, 76] width 122 height 24
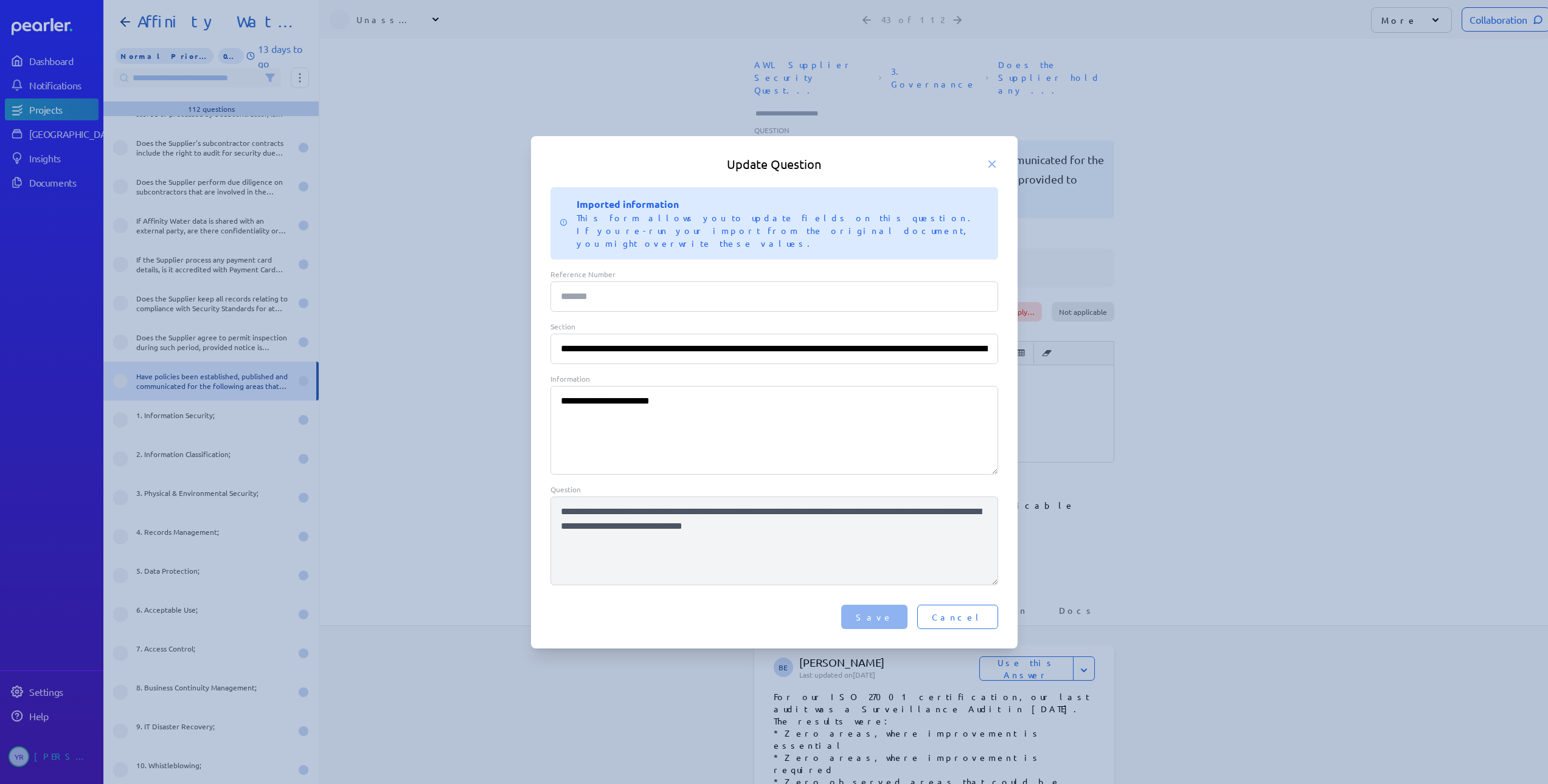
click at [695, 432] on textarea "**********" at bounding box center [774, 430] width 447 height 89
click at [974, 610] on span "Cancel" at bounding box center [957, 616] width 52 height 12
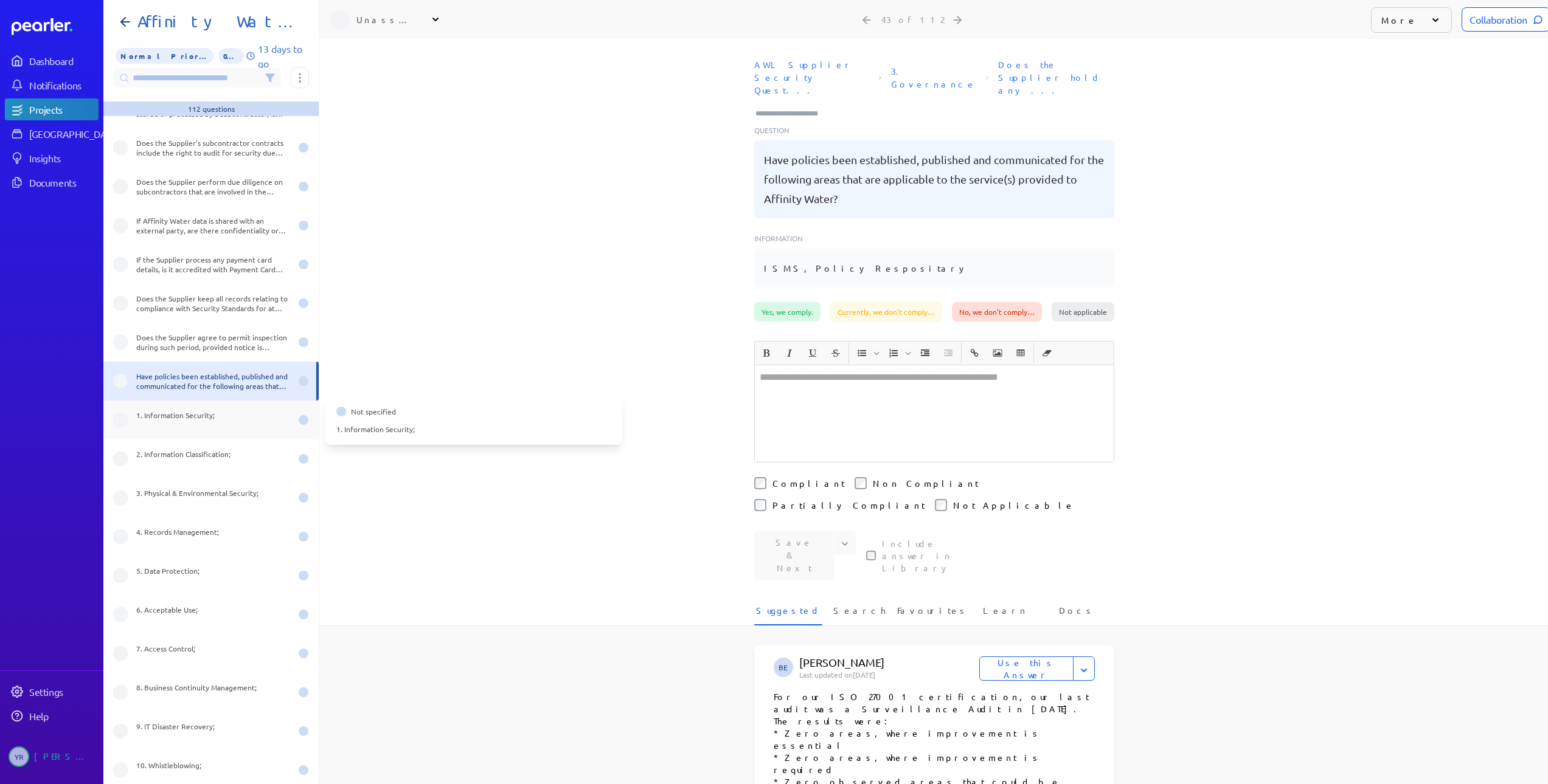
click at [196, 418] on div "1. Information Security;" at bounding box center [213, 419] width 154 height 19
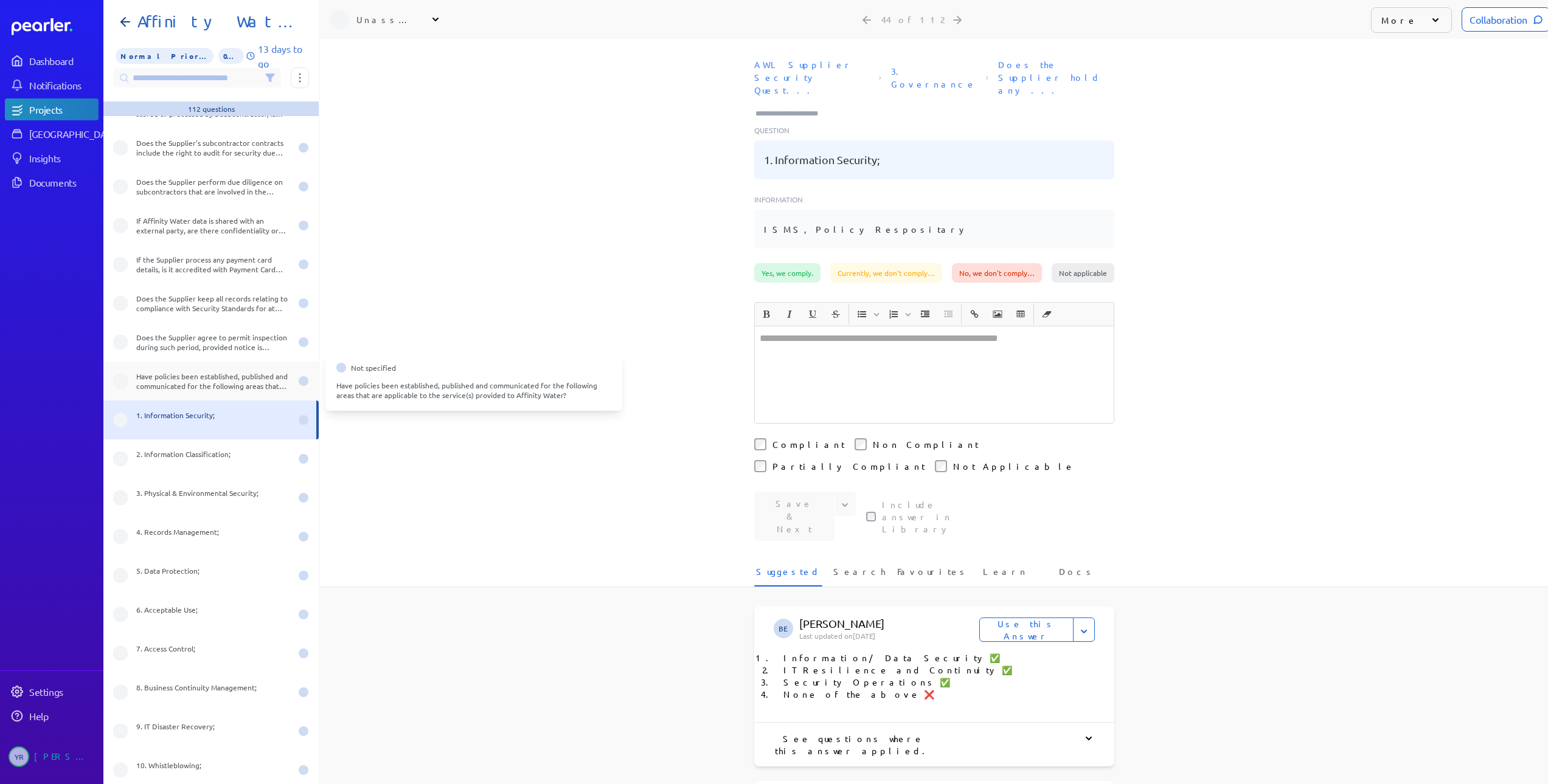
click at [191, 378] on div "Have policies been established, published and communicated for the following ar…" at bounding box center [213, 381] width 154 height 19
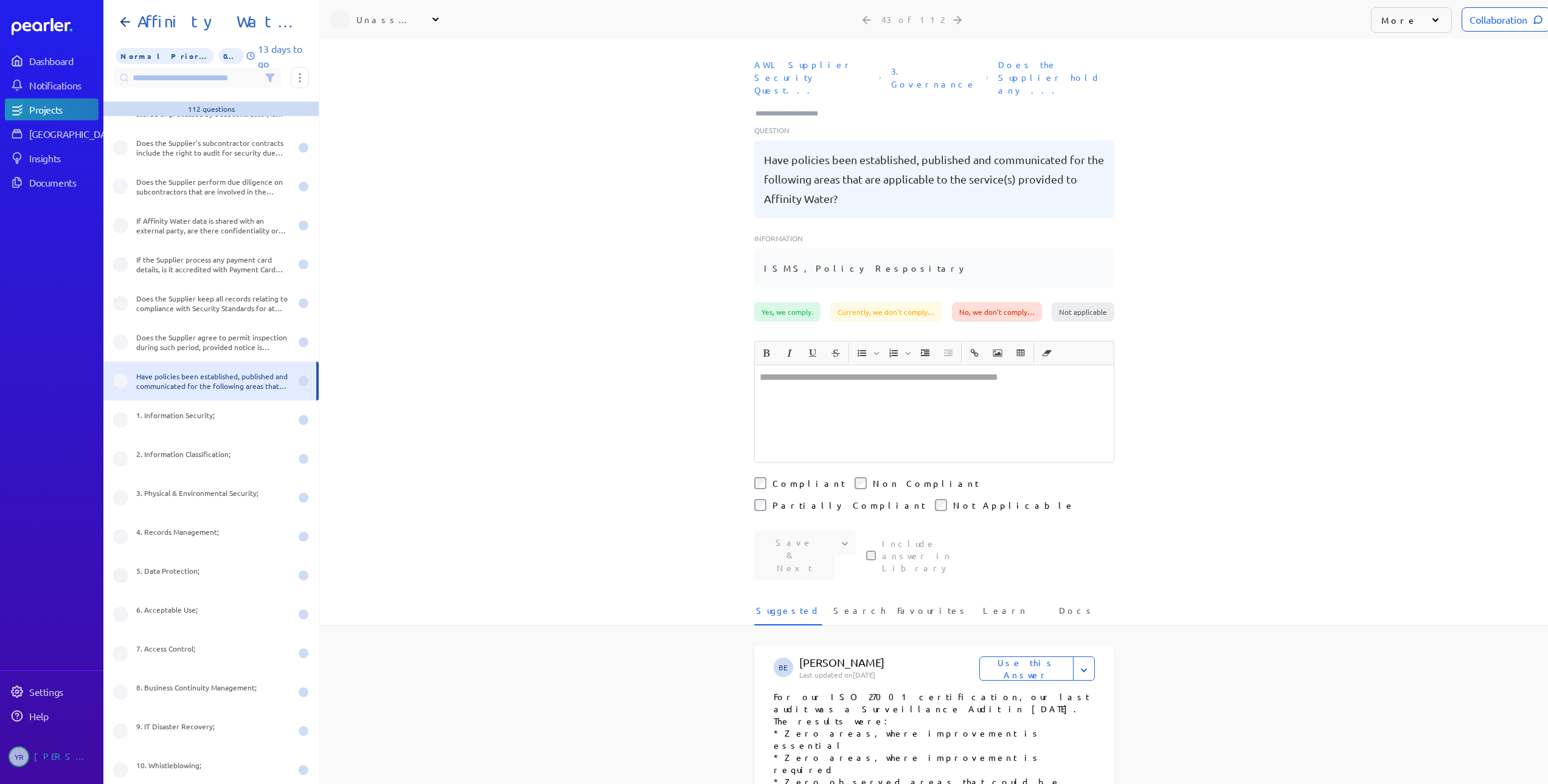
click at [1399, 17] on p "More" at bounding box center [1399, 20] width 36 height 12
click at [1401, 86] on div "AWL Supplier Security Quest... 3. Governance Does the Supplier hold any ... Que…" at bounding box center [933, 178] width 1227 height 248
click at [1401, 30] on div "More" at bounding box center [1411, 20] width 81 height 25
click at [1398, 76] on li "Edit Question" at bounding box center [1431, 76] width 122 height 24
click at [1397, 23] on p "More" at bounding box center [1399, 20] width 36 height 12
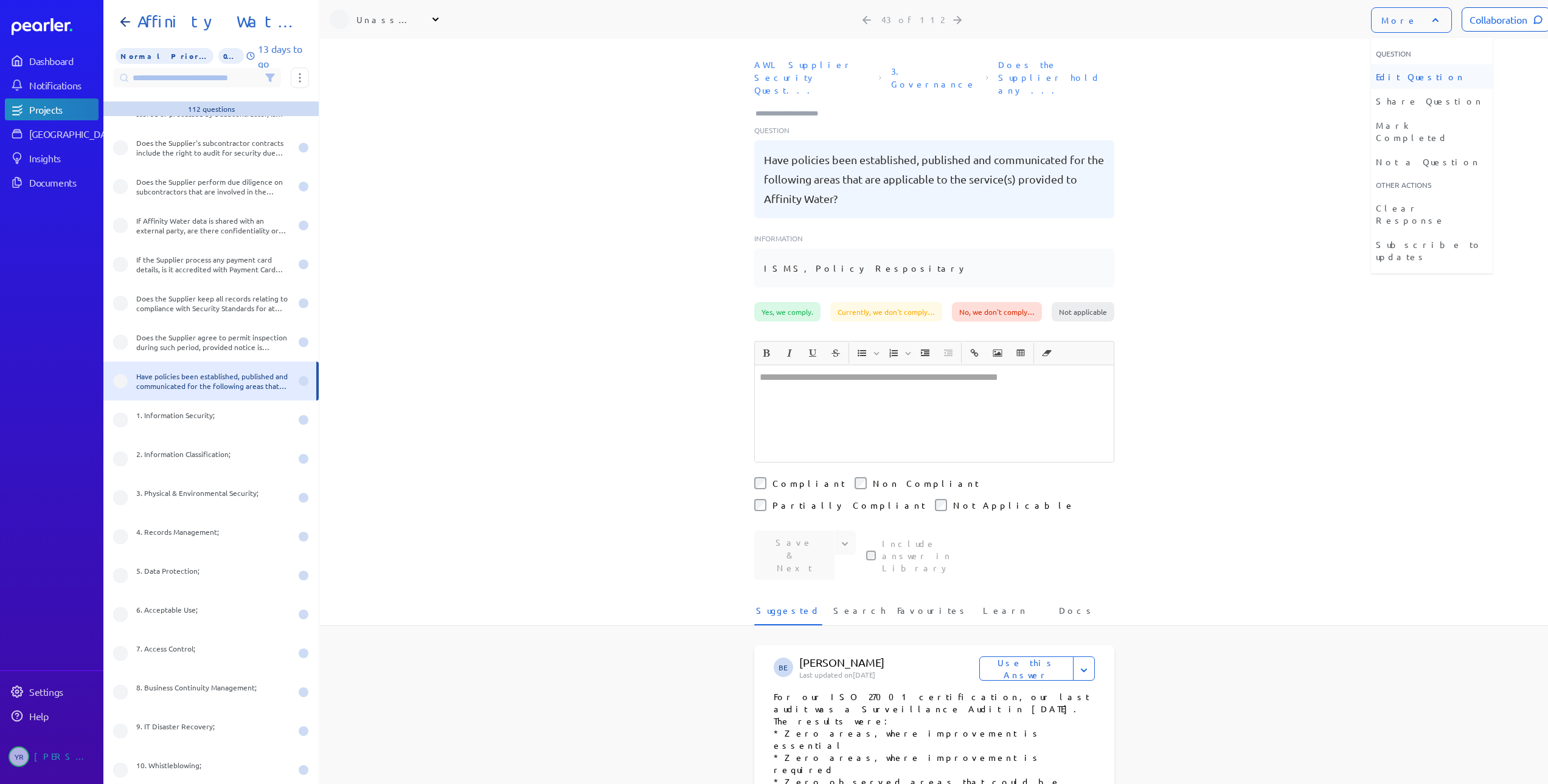
click at [1399, 74] on li "Edit Question" at bounding box center [1431, 76] width 122 height 24
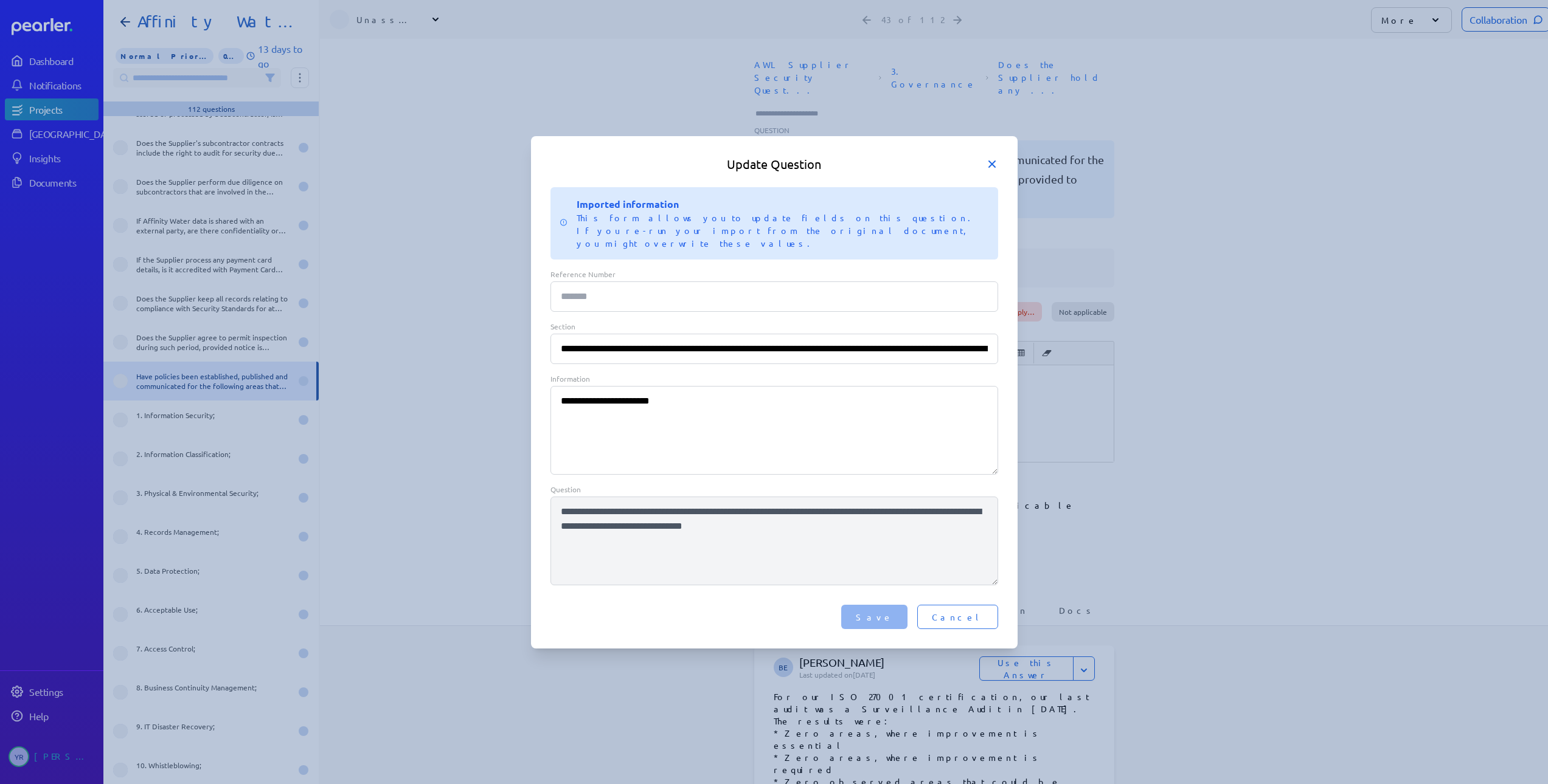
click at [995, 169] on icon at bounding box center [992, 164] width 12 height 12
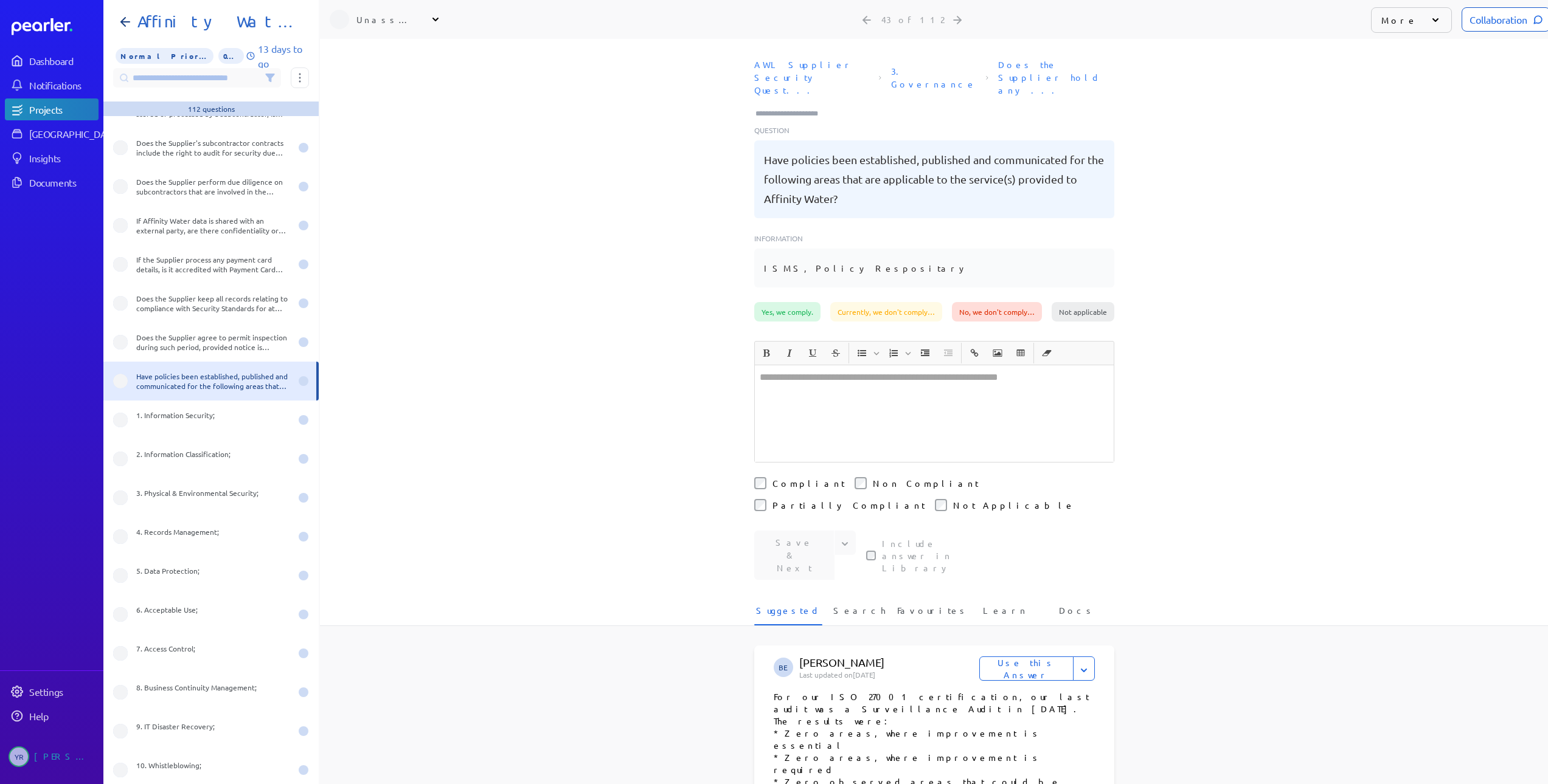
click at [1396, 26] on div "More" at bounding box center [1411, 20] width 81 height 25
click at [524, 131] on div "AWL Supplier Security Quest... 3. Governance Does the Supplier hold any ... Que…" at bounding box center [933, 178] width 1227 height 248
click at [201, 162] on div "Does the Supplier's subcontractor contracts include the right to audit for secu…" at bounding box center [211, 148] width 216 height 39
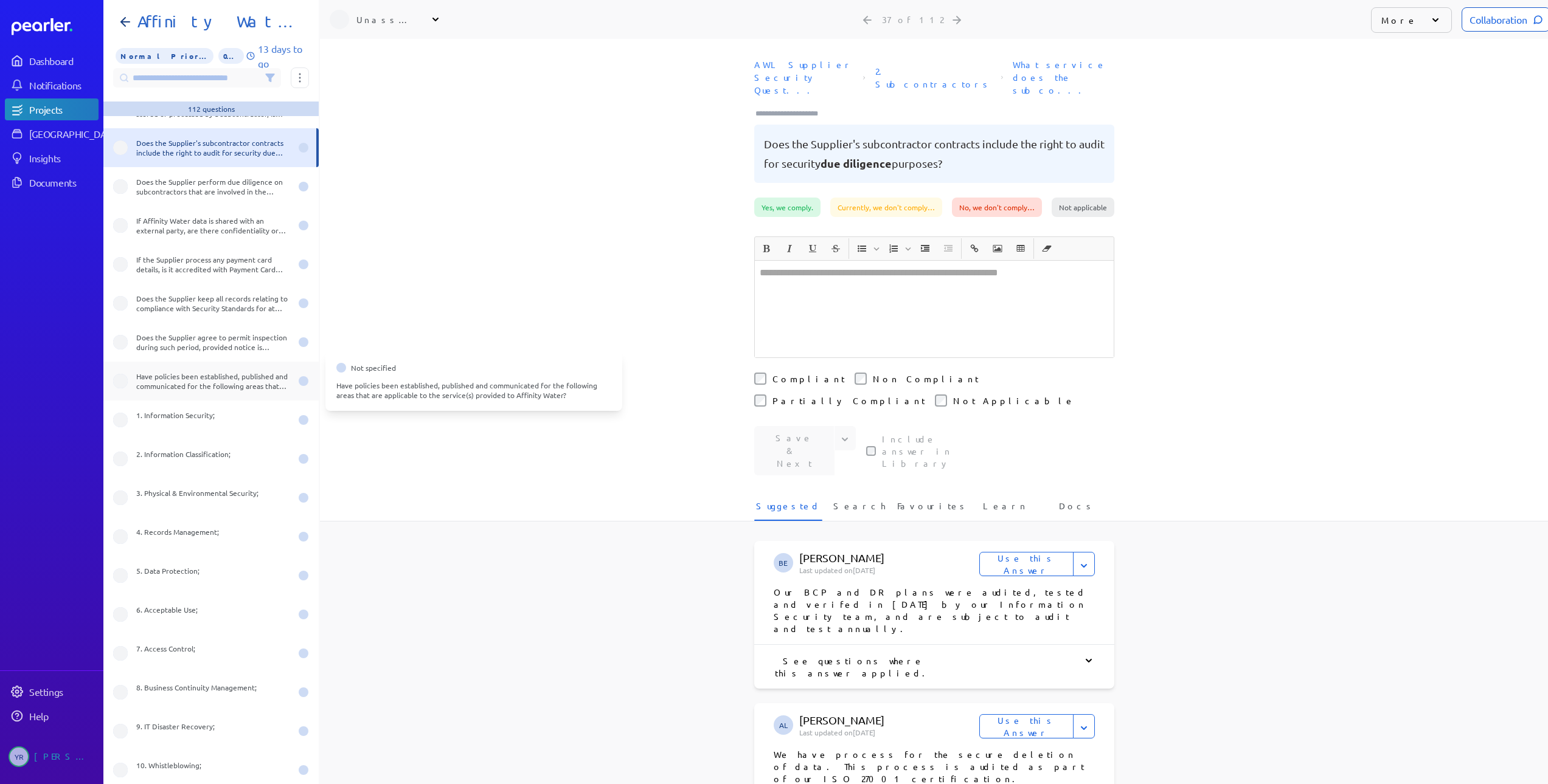
click at [194, 390] on div "Have policies been established, published and communicated for the following ar…" at bounding box center [213, 381] width 154 height 19
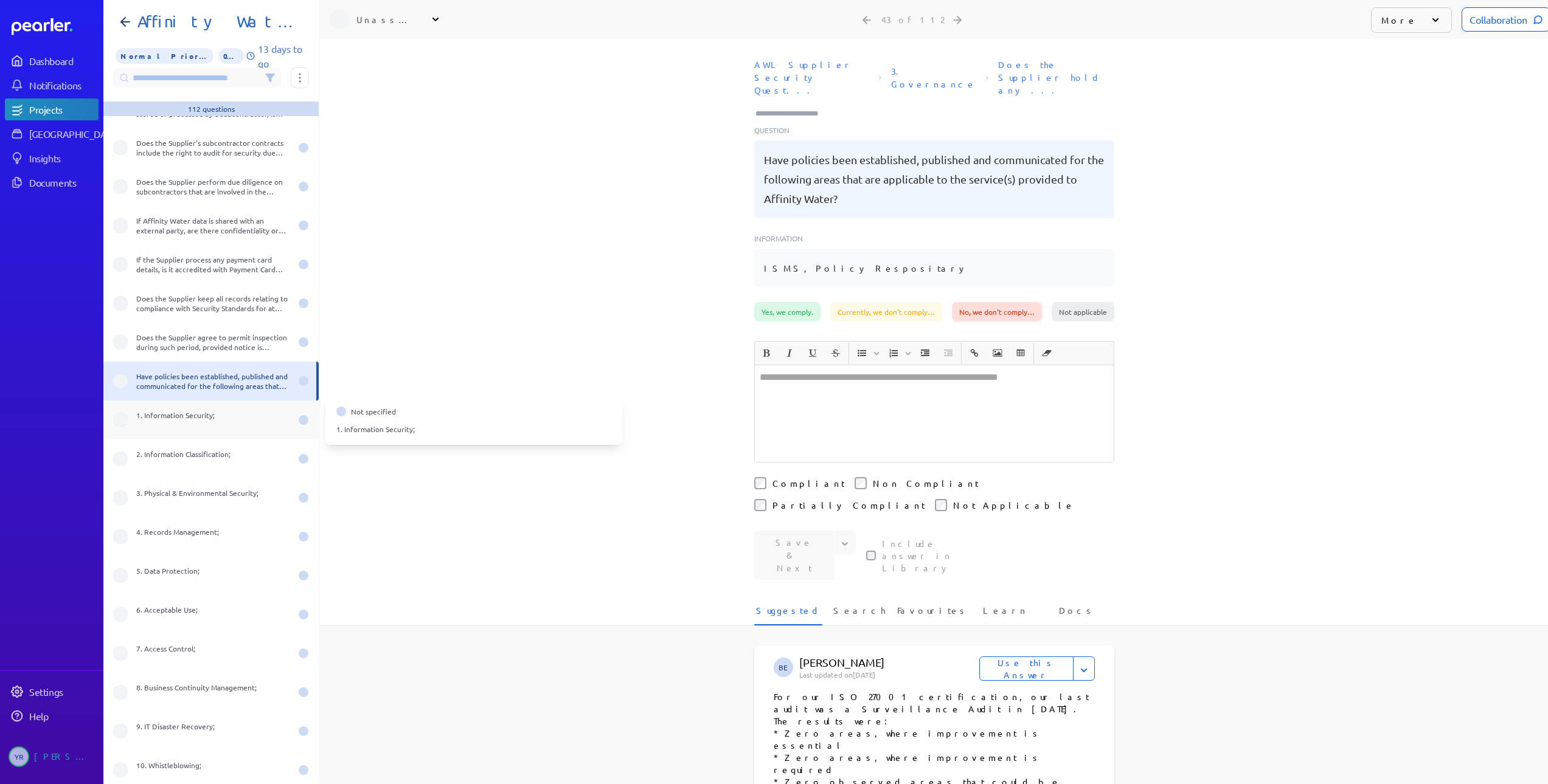
click at [185, 420] on div "1. Information Security;" at bounding box center [213, 419] width 154 height 19
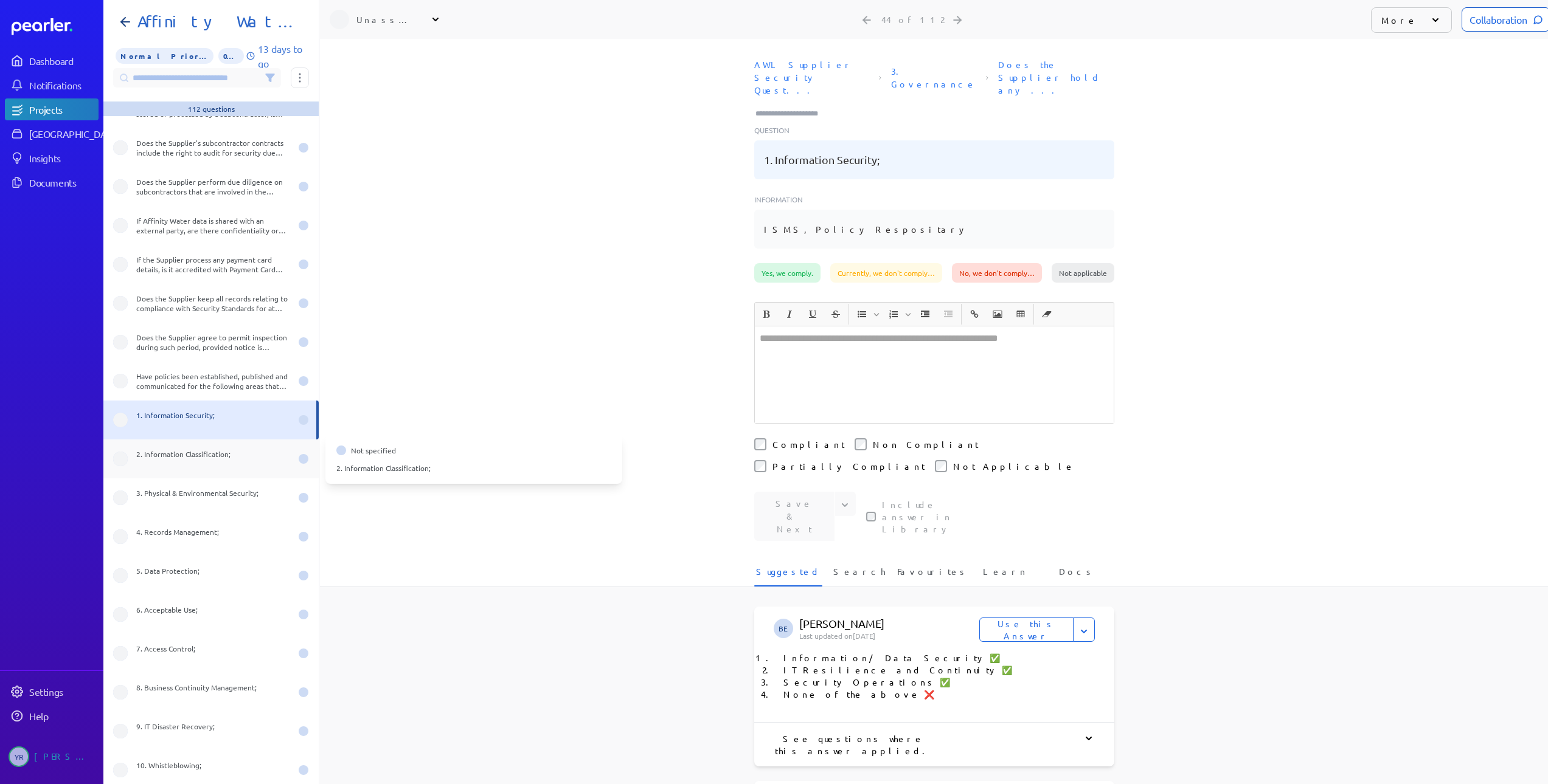
click at [190, 456] on div "2. Information Classification;" at bounding box center [213, 459] width 154 height 19
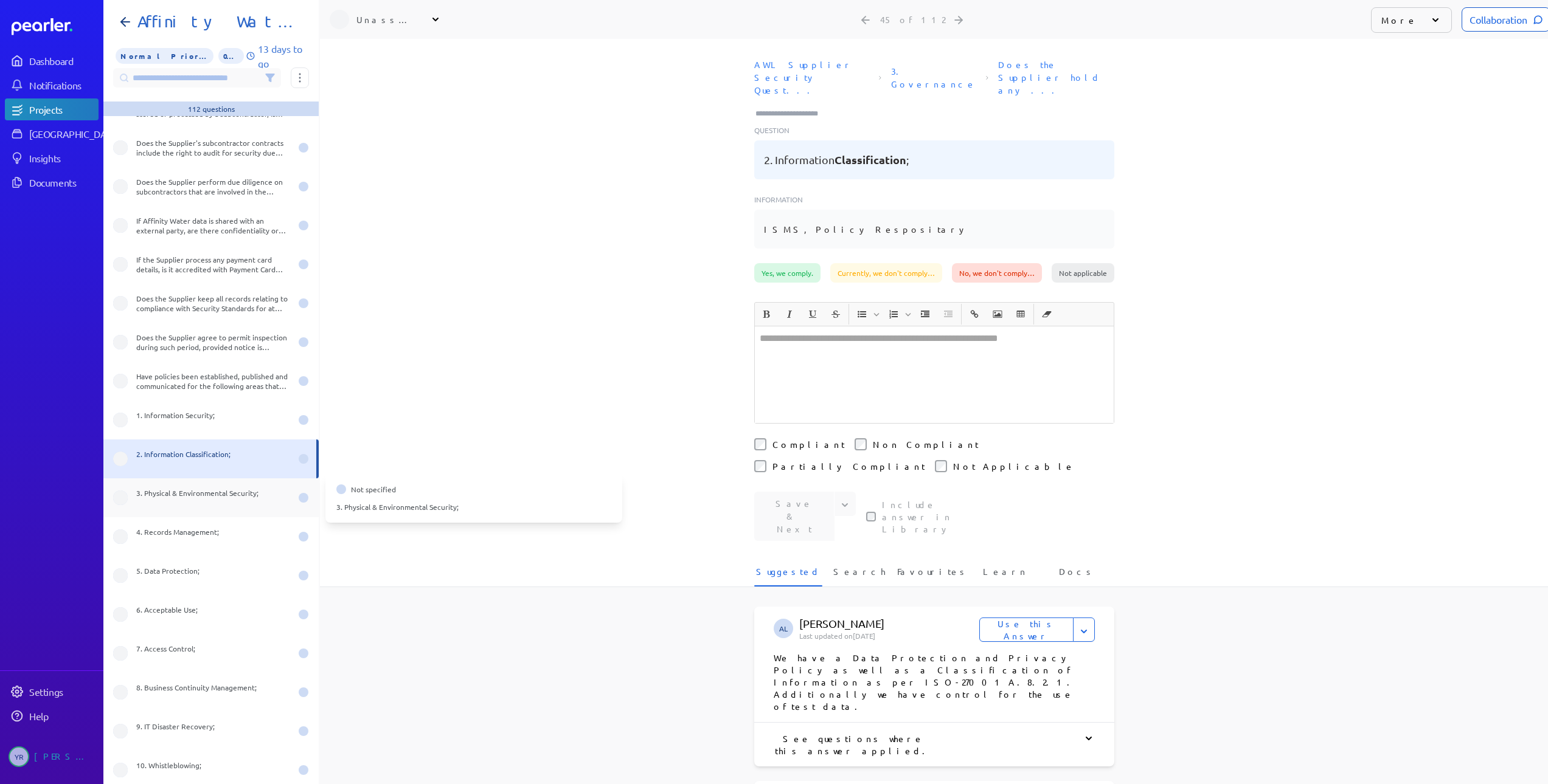
click at [221, 495] on div "3. Physical & Environmental Security;" at bounding box center [213, 497] width 154 height 19
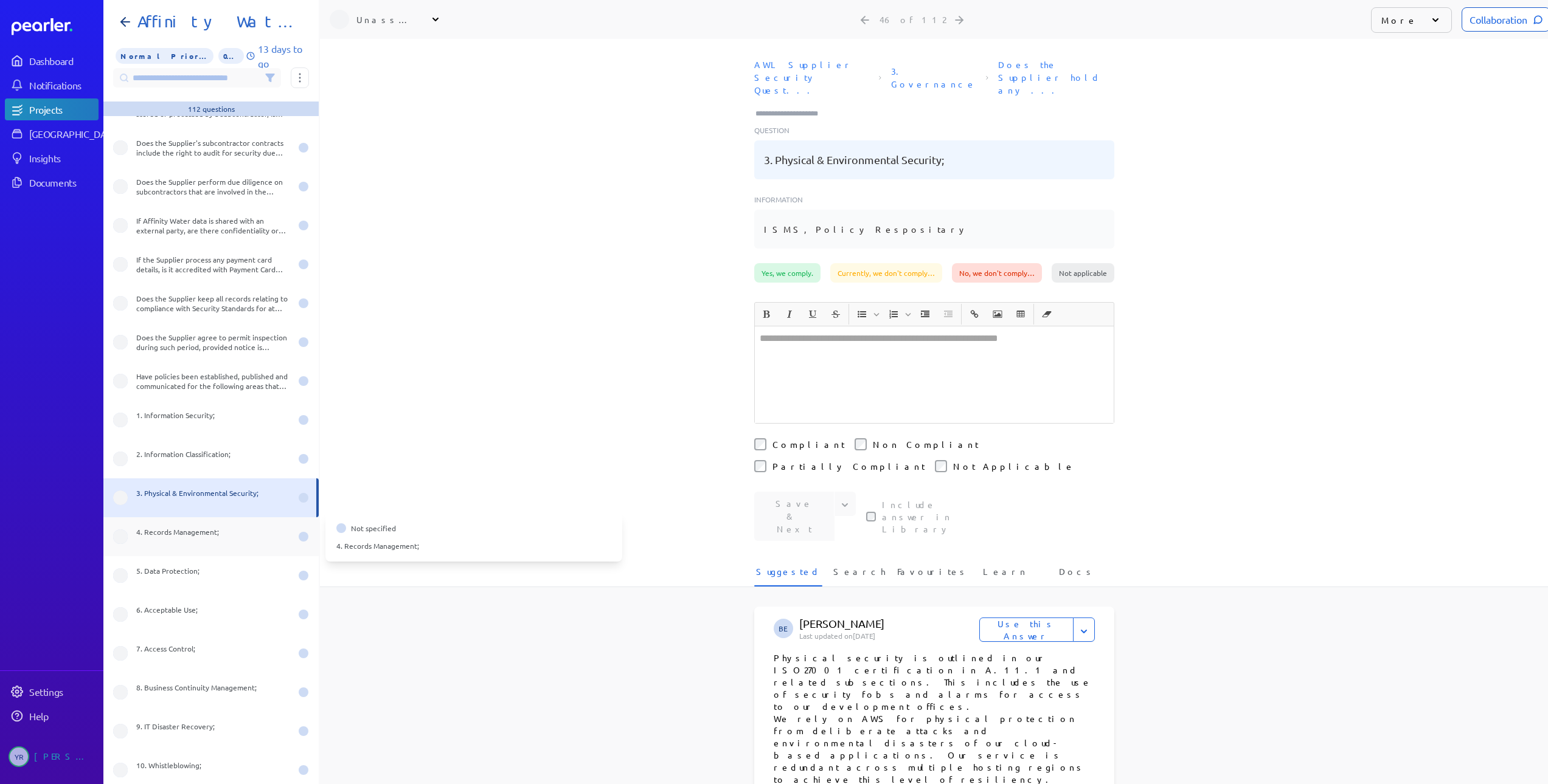
click at [220, 544] on div "4. Records Management;" at bounding box center [213, 536] width 154 height 19
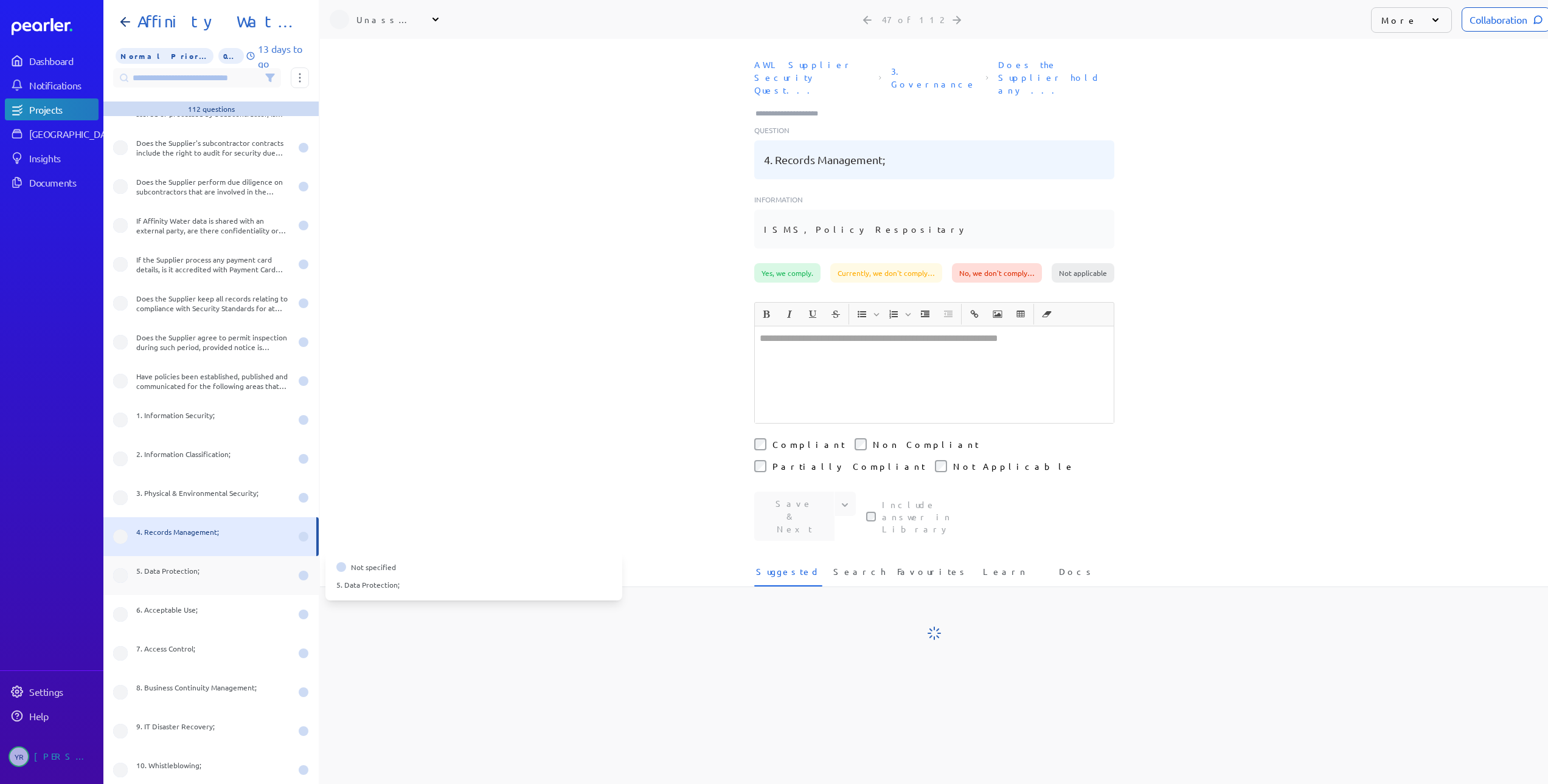
click at [193, 576] on div "5. Data Protection;" at bounding box center [213, 575] width 154 height 19
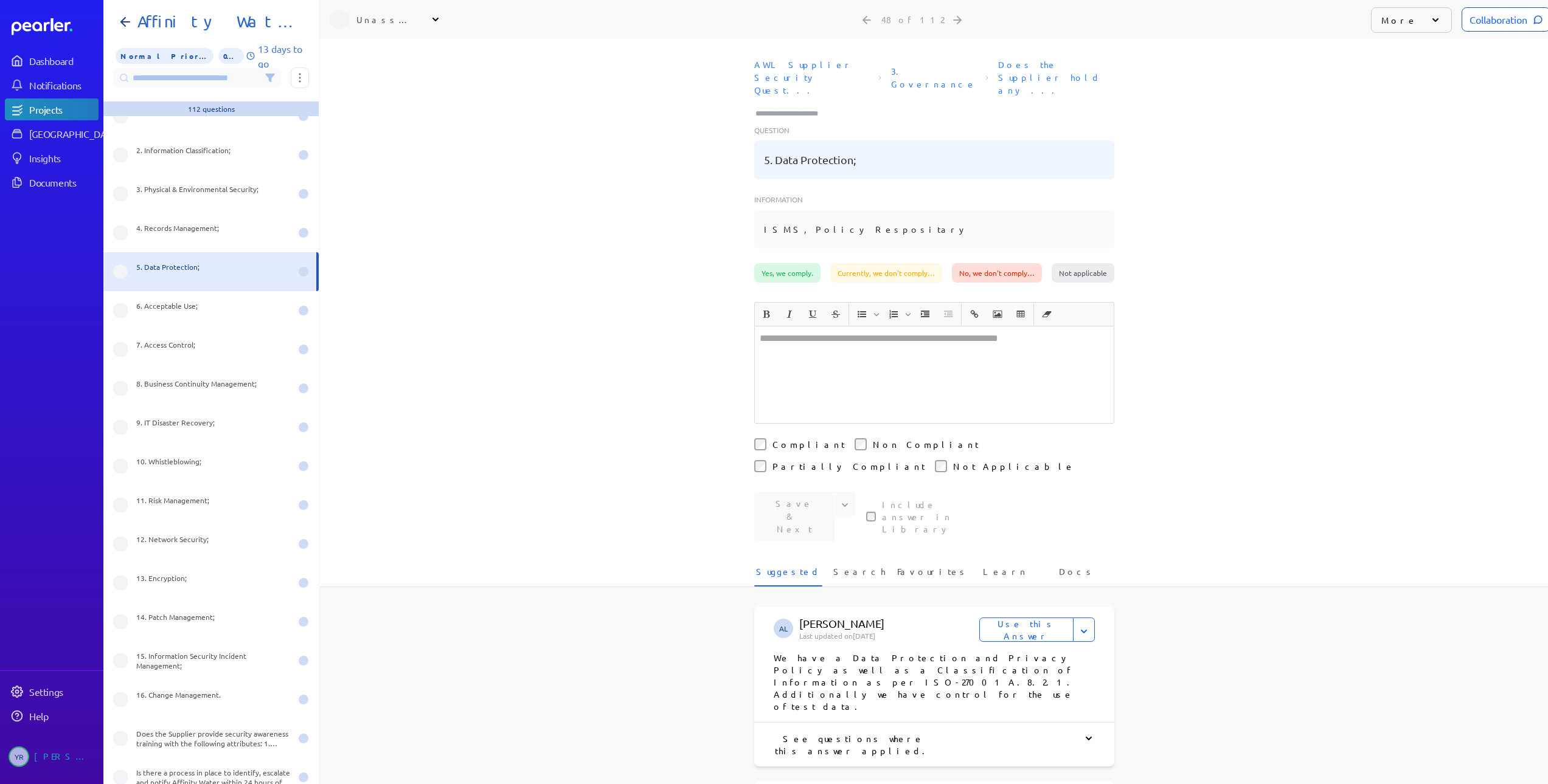
scroll to position [1327, 0]
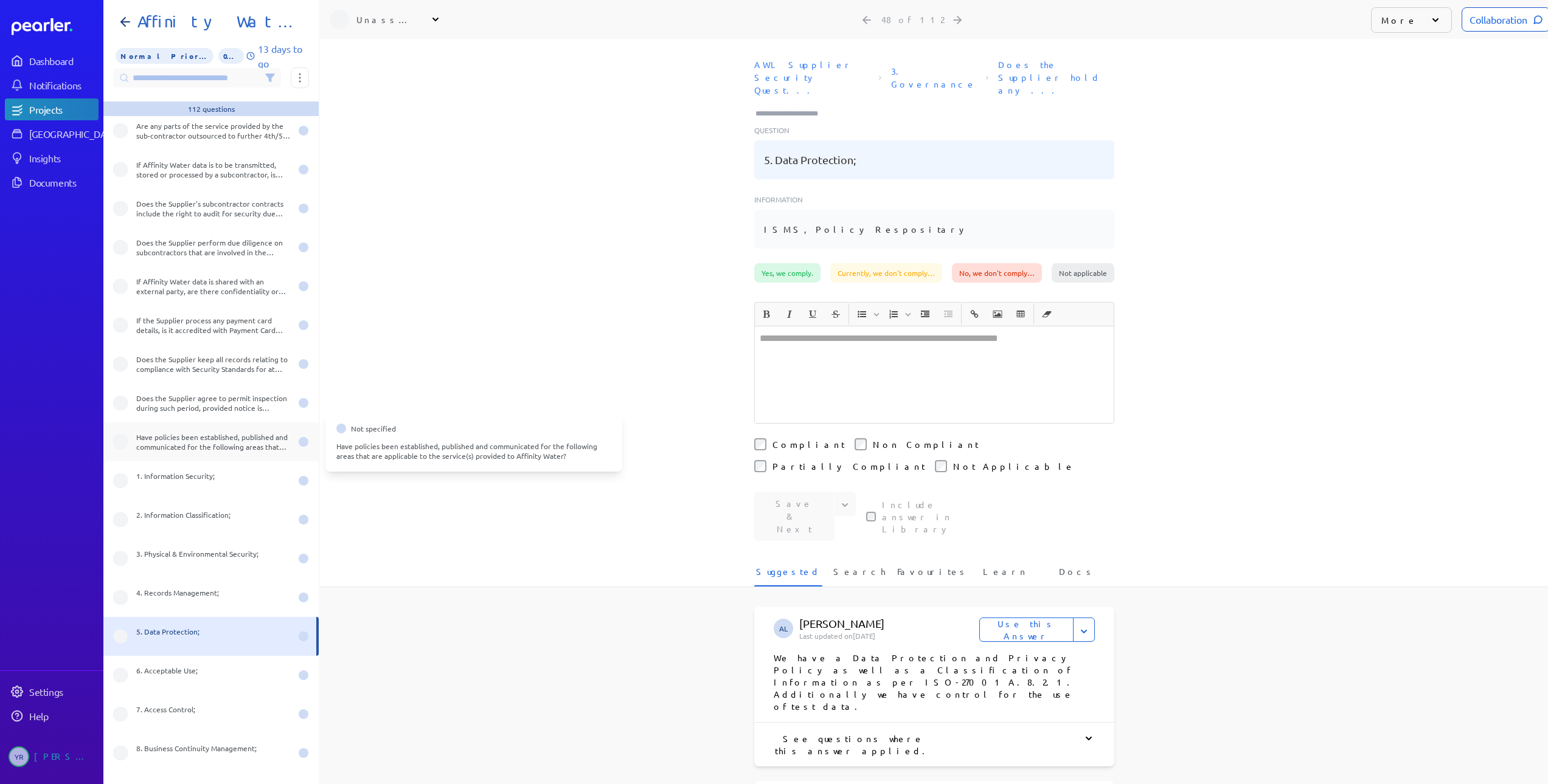
click at [161, 451] on div "Have policies been established, published and communicated for the following ar…" at bounding box center [213, 441] width 154 height 19
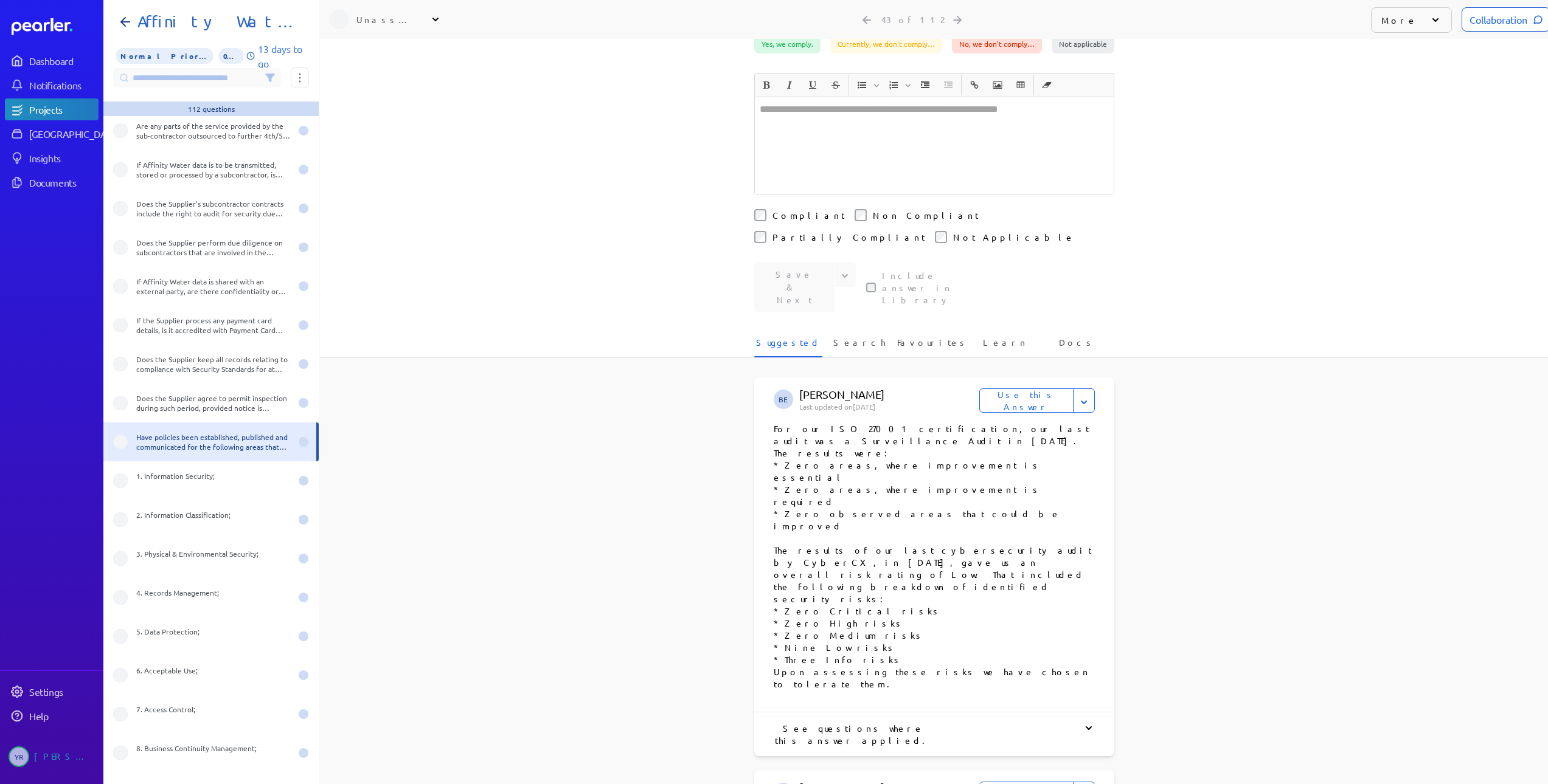
scroll to position [182, 0]
